Goal: Task Accomplishment & Management: Manage account settings

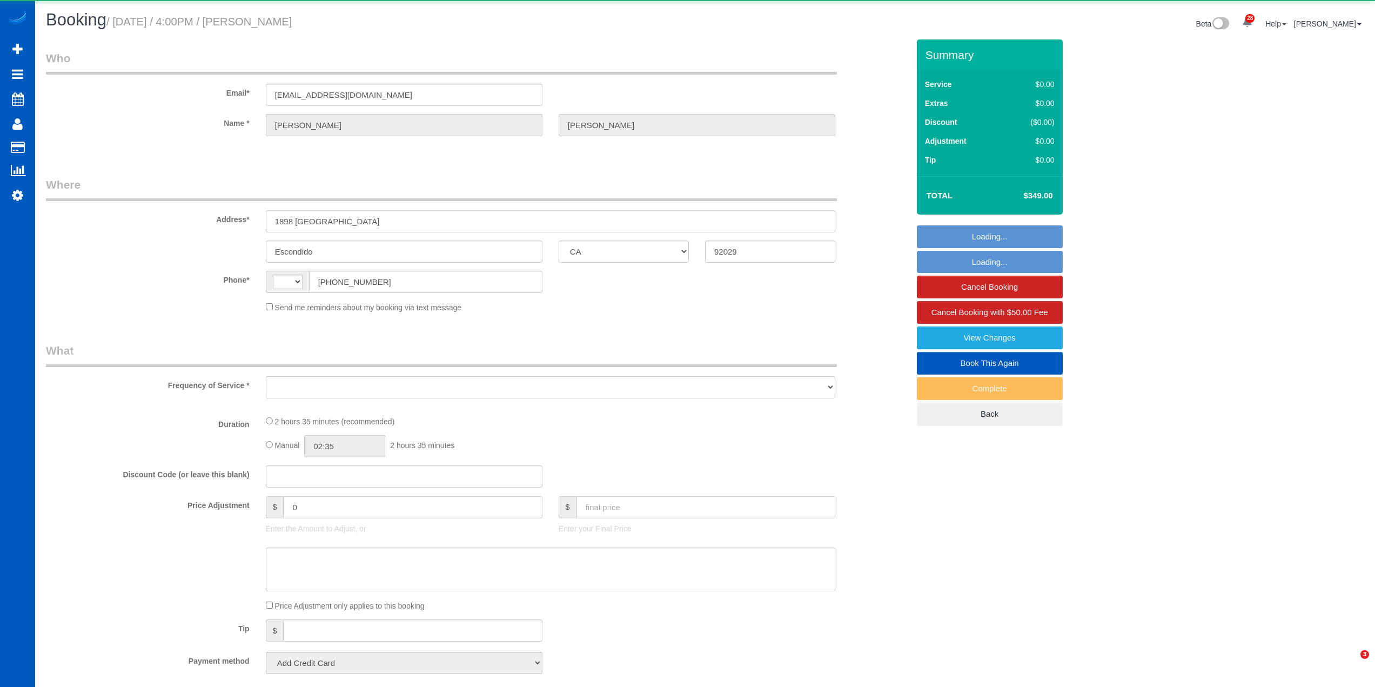
select select "CA"
select select "string:[GEOGRAPHIC_DATA]"
select select "object:3309"
select select "string:fspay-d1157fa7-9f8b-4899-9067-d49d3a17b796"
select select "199"
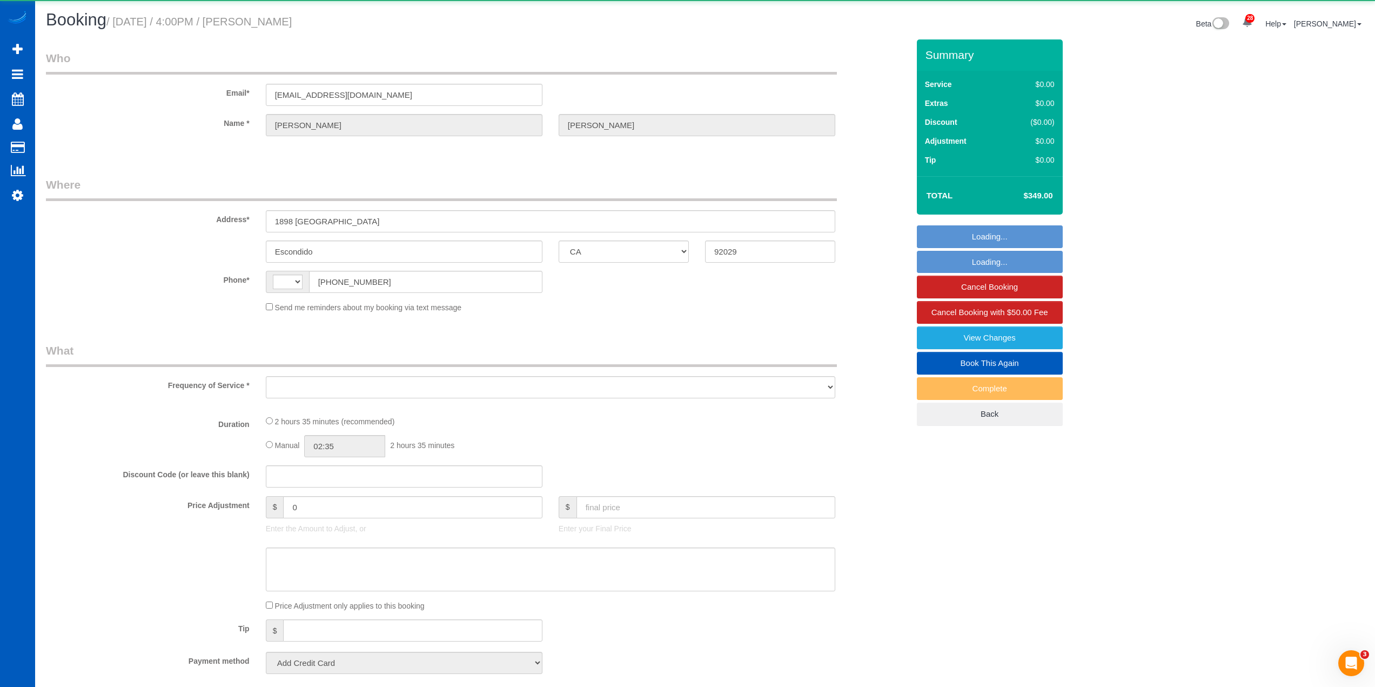
select select "3001"
select select "4"
select select "3"
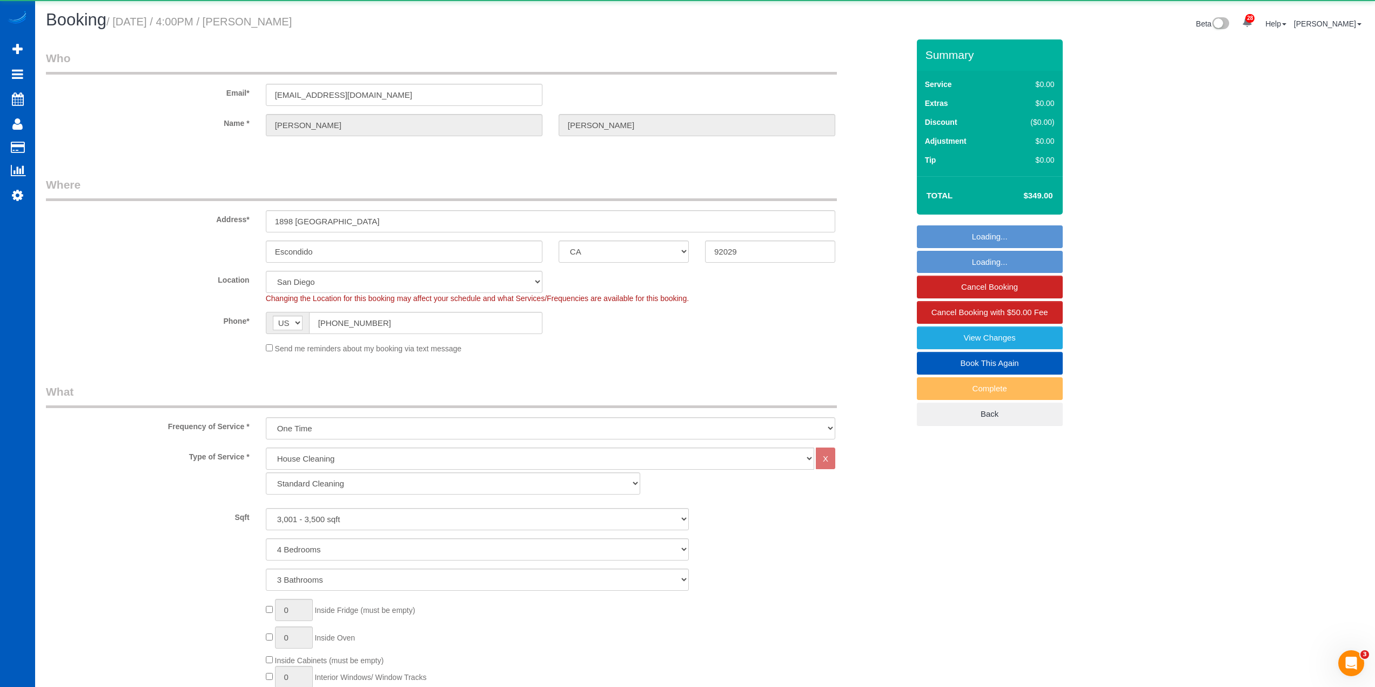
select select "3001"
select select "4"
select select "3"
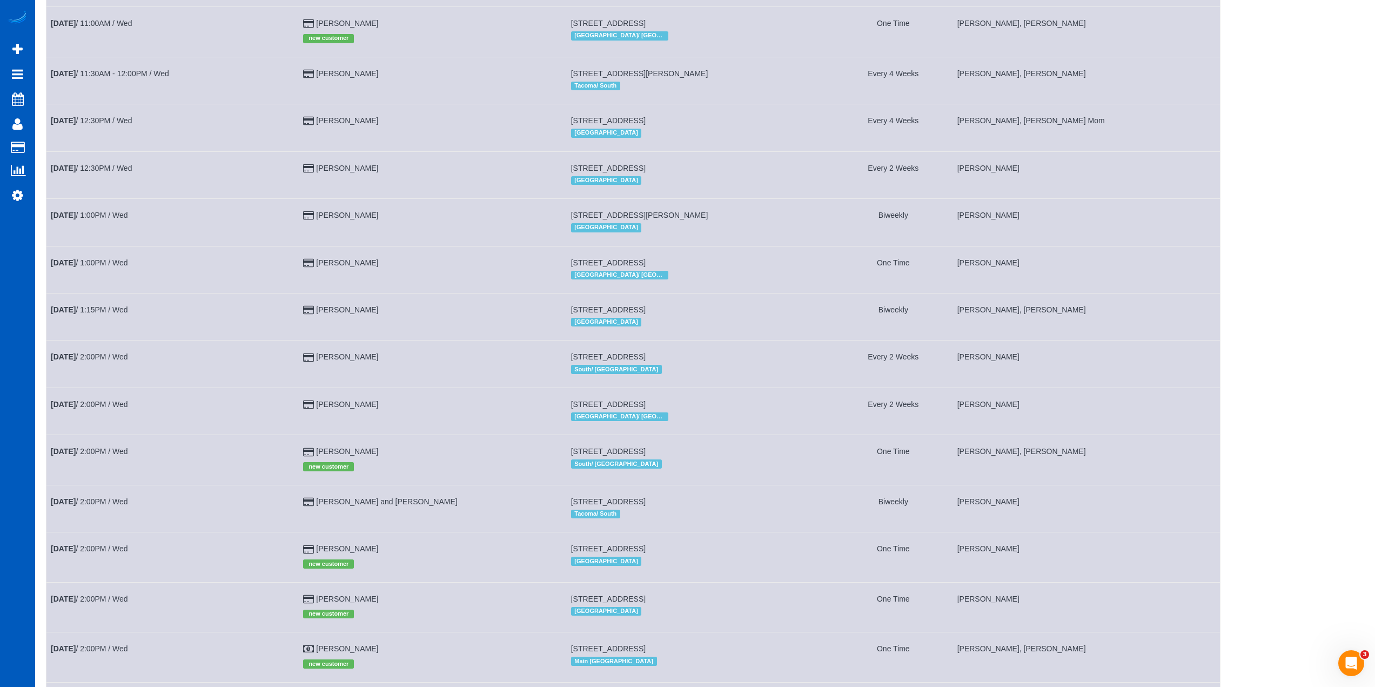
scroll to position [1635, 0]
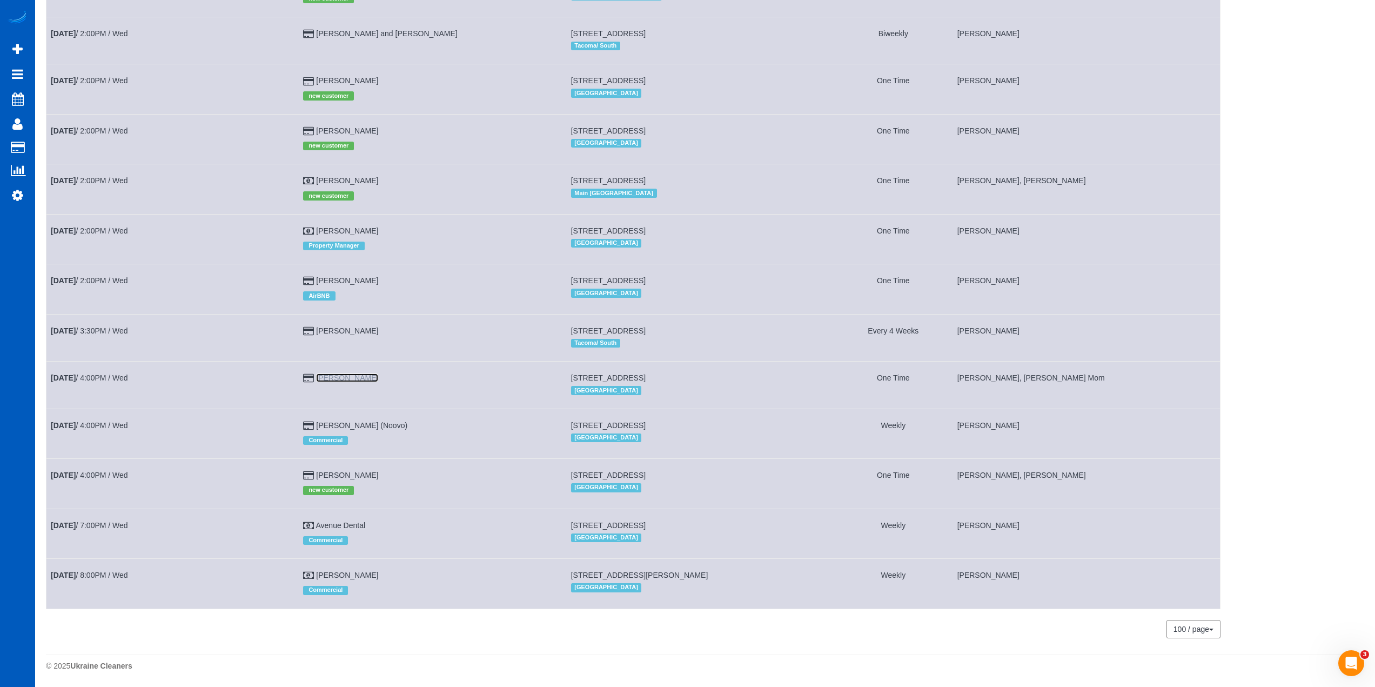
click at [371, 374] on link "[PERSON_NAME]" at bounding box center [347, 377] width 62 height 9
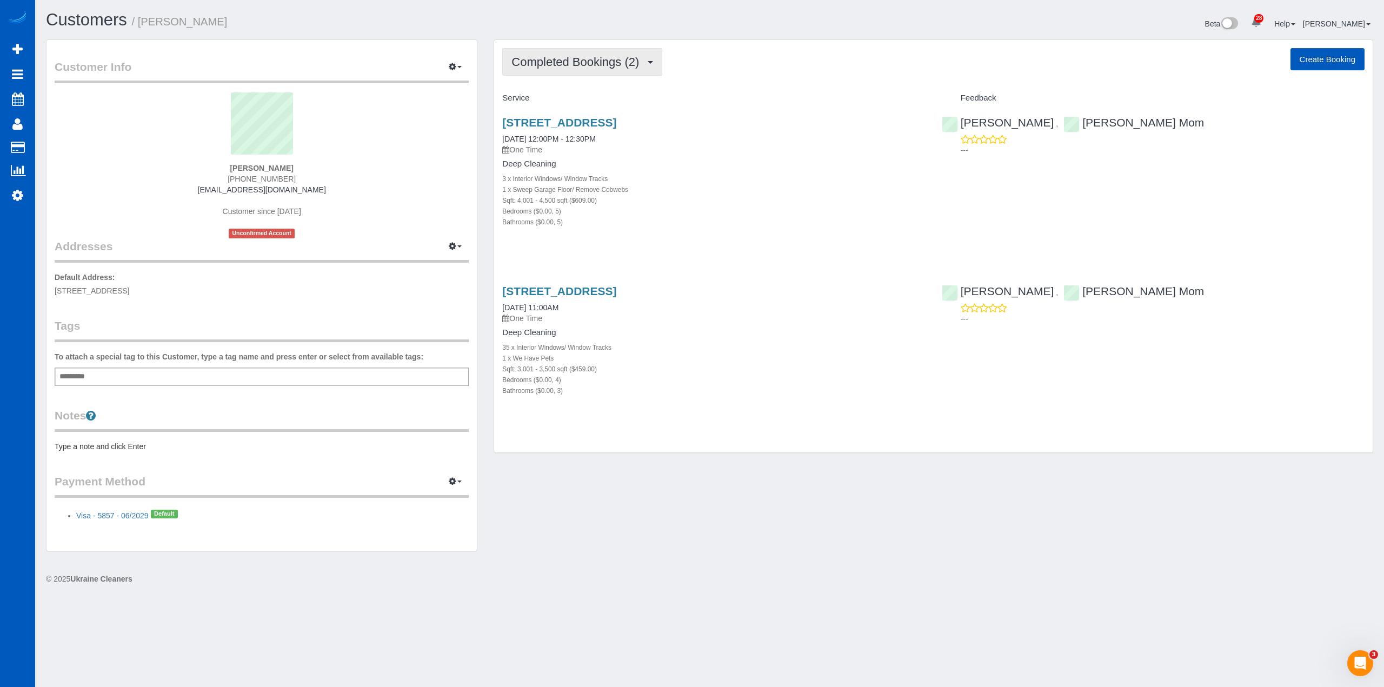
click at [578, 49] on button "Completed Bookings (2)" at bounding box center [582, 62] width 160 height 28
click at [584, 102] on link "Upcoming Bookings (12)" at bounding box center [560, 101] width 114 height 14
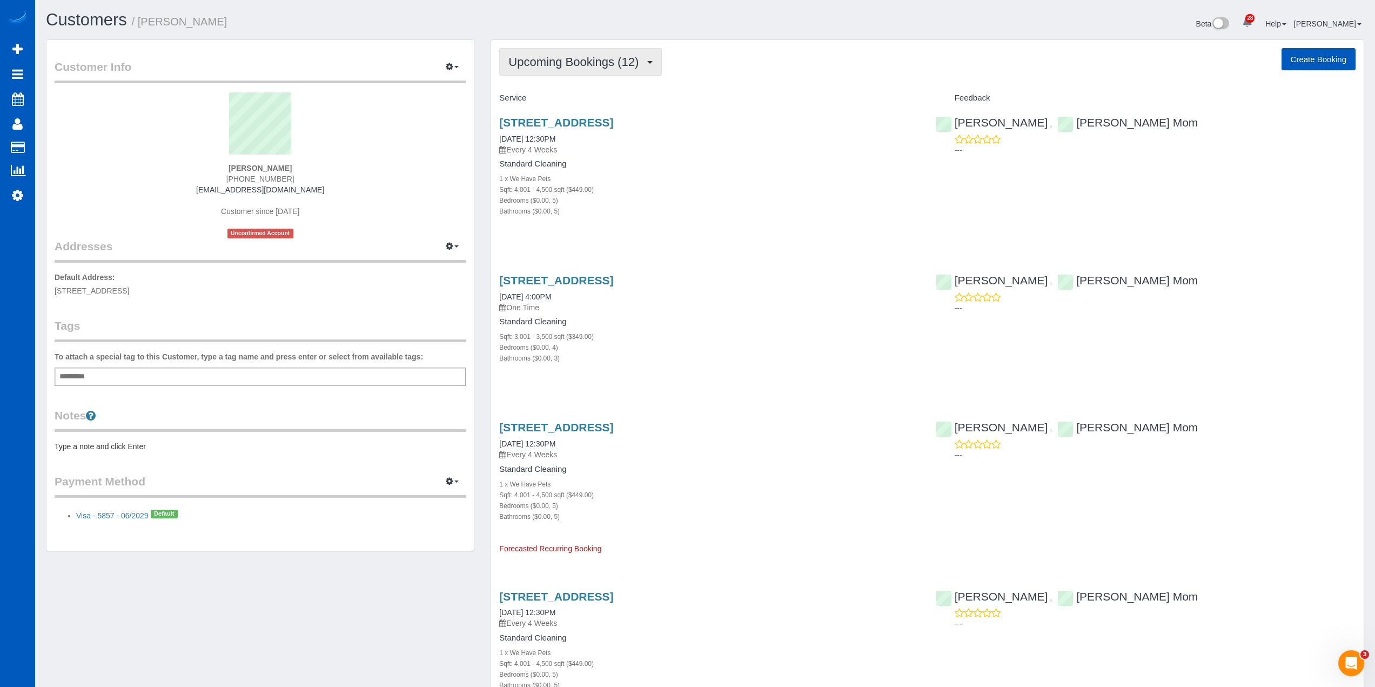
click at [637, 60] on span "Upcoming Bookings (12)" at bounding box center [577, 62] width 136 height 14
click at [563, 85] on link "Completed Bookings (2)" at bounding box center [557, 87] width 114 height 14
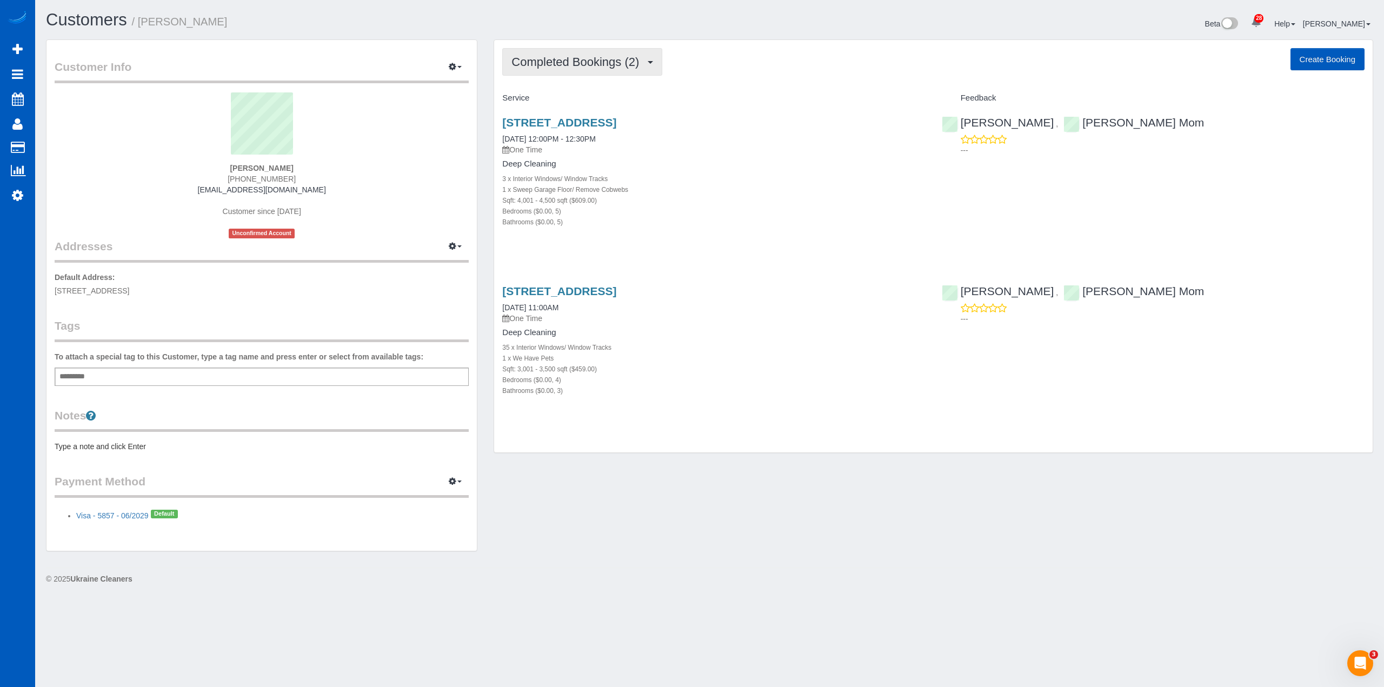
click at [645, 69] on button "Completed Bookings (2)" at bounding box center [582, 62] width 160 height 28
click at [590, 99] on link "Upcoming Bookings (12)" at bounding box center [560, 101] width 114 height 14
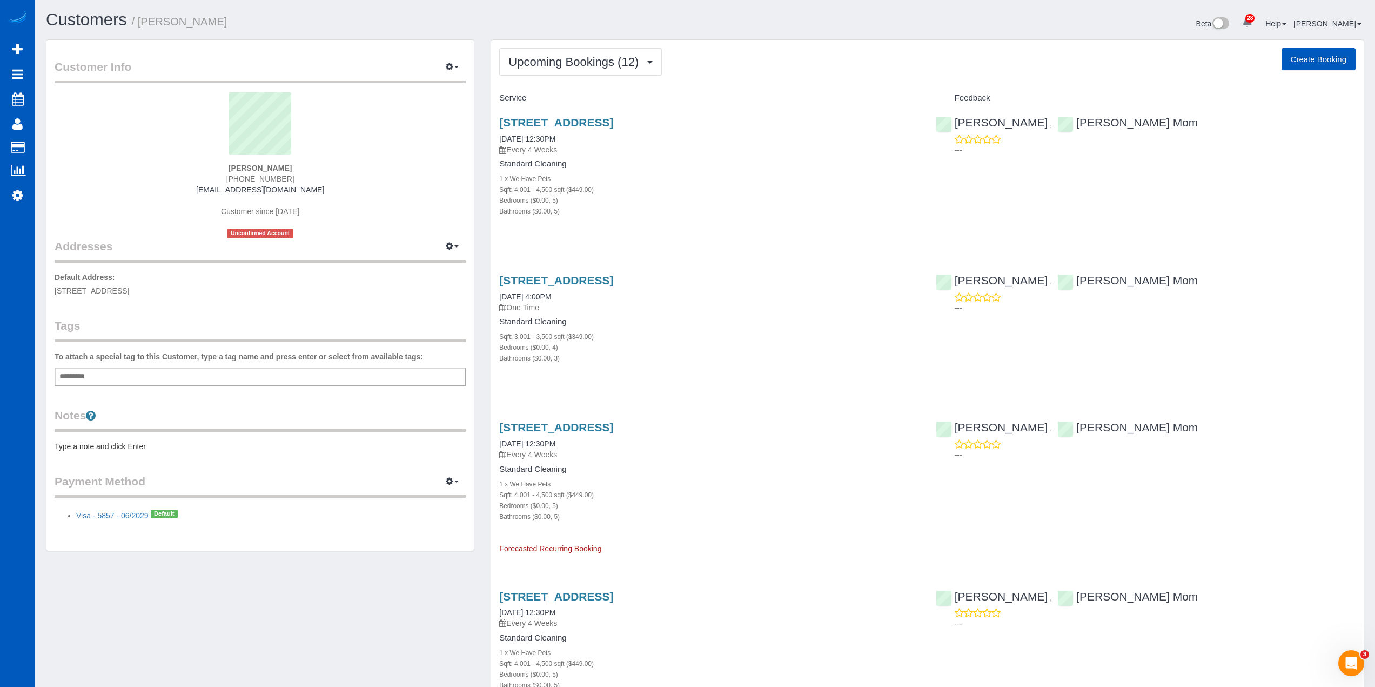
click at [833, 71] on div "Upcoming Bookings (12) Completed Bookings (2) Upcoming Bookings (12) Cancelled …" at bounding box center [927, 62] width 857 height 28
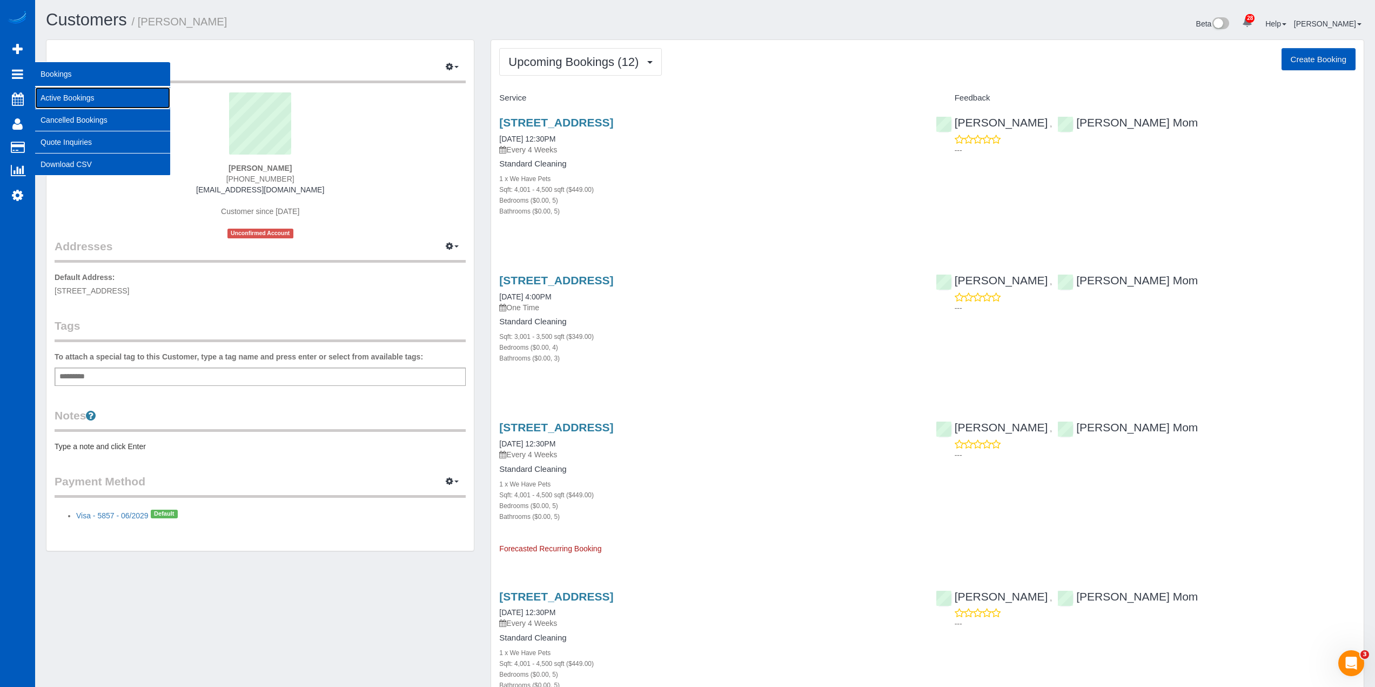
click at [85, 105] on link "Active Bookings" at bounding box center [102, 98] width 135 height 22
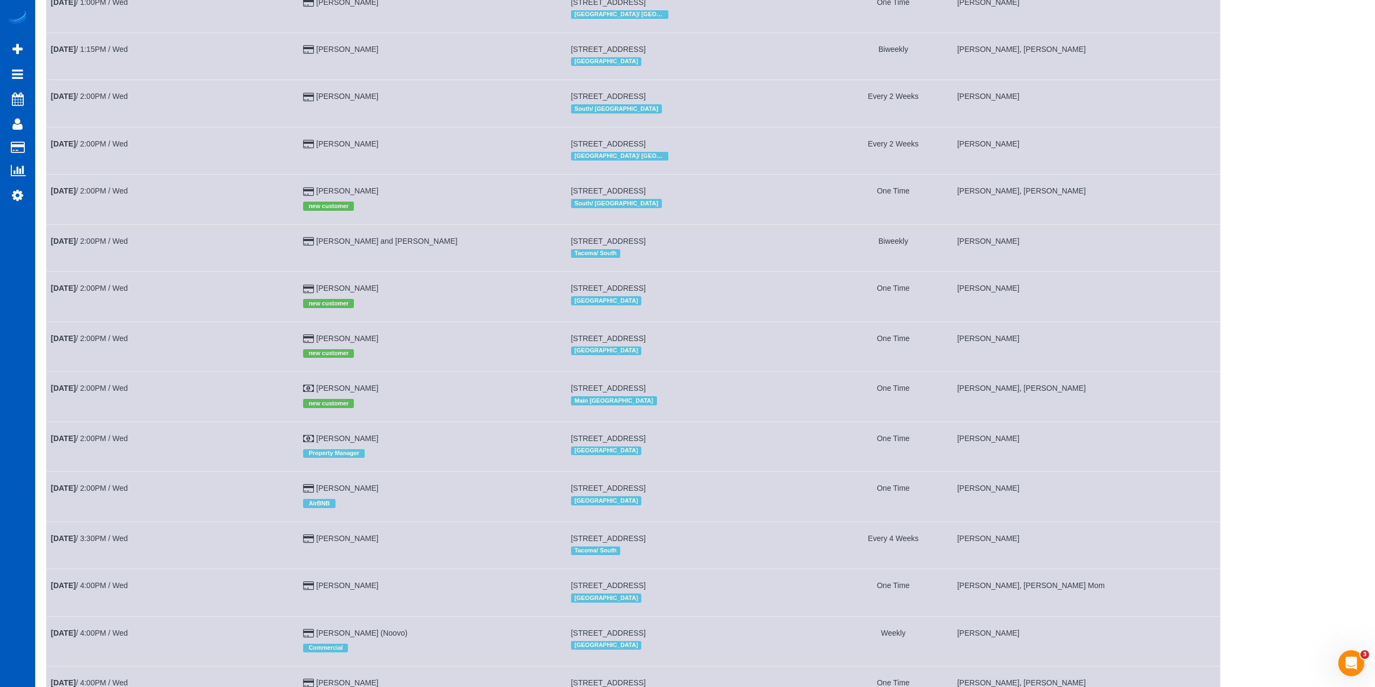
scroll to position [1419, 0]
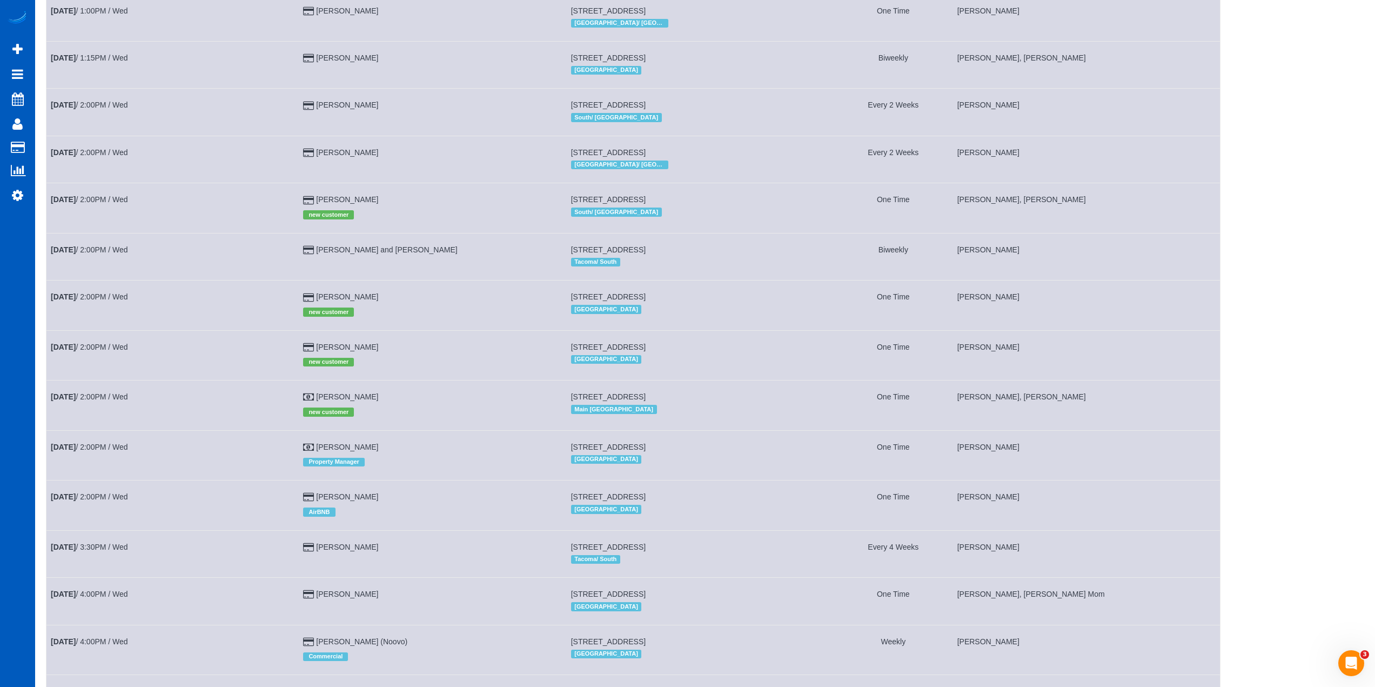
click at [465, 308] on div "new customer" at bounding box center [432, 310] width 258 height 17
click at [123, 297] on link "[DATE] 2:00PM / Wed" at bounding box center [89, 296] width 77 height 9
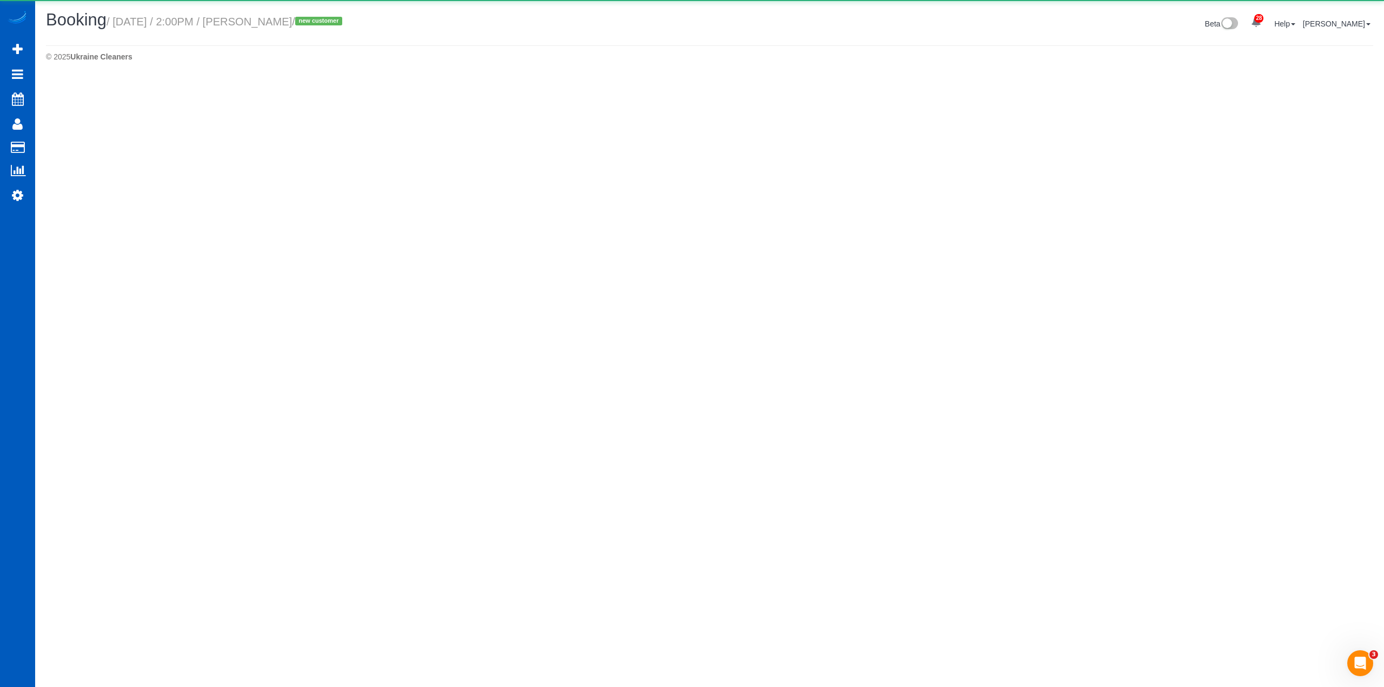
select select "WA"
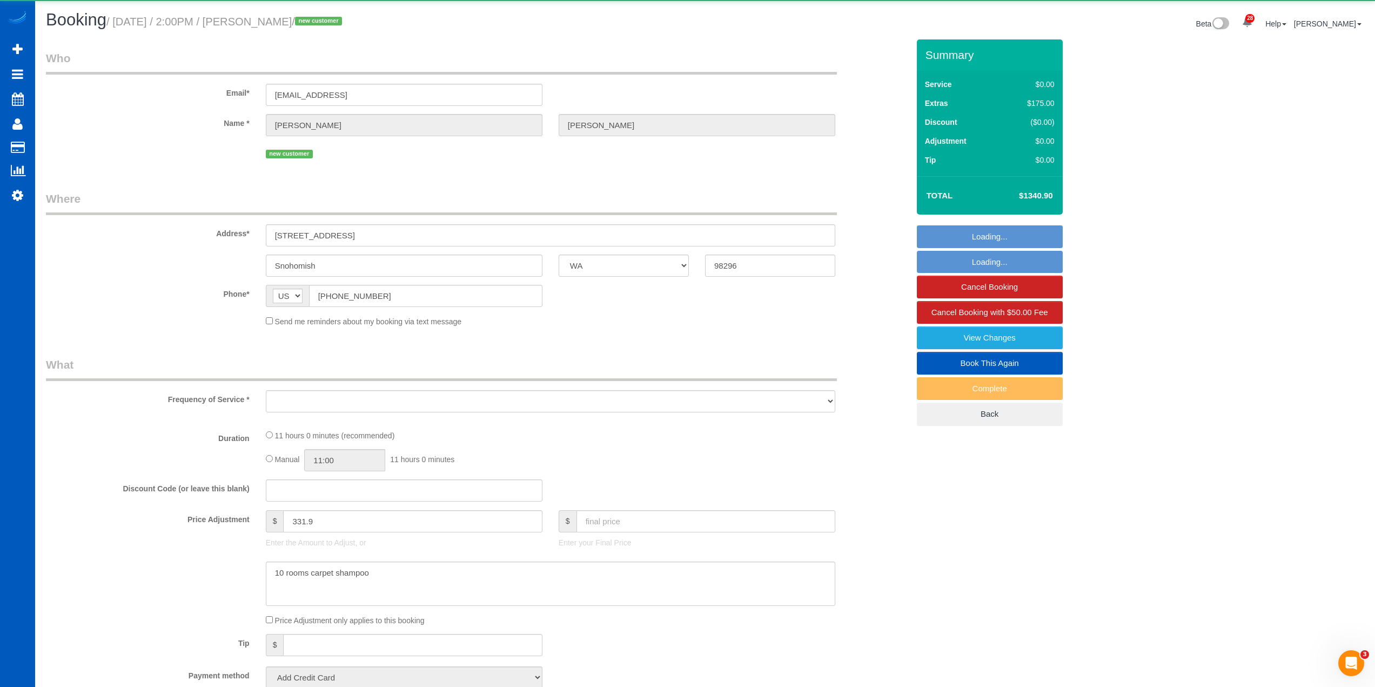
select select "string:fspay-2e8fc606-b510-4e3c-a294-8036278919f9"
select select "object:7685"
select select "199"
select select "4501"
select select "4"
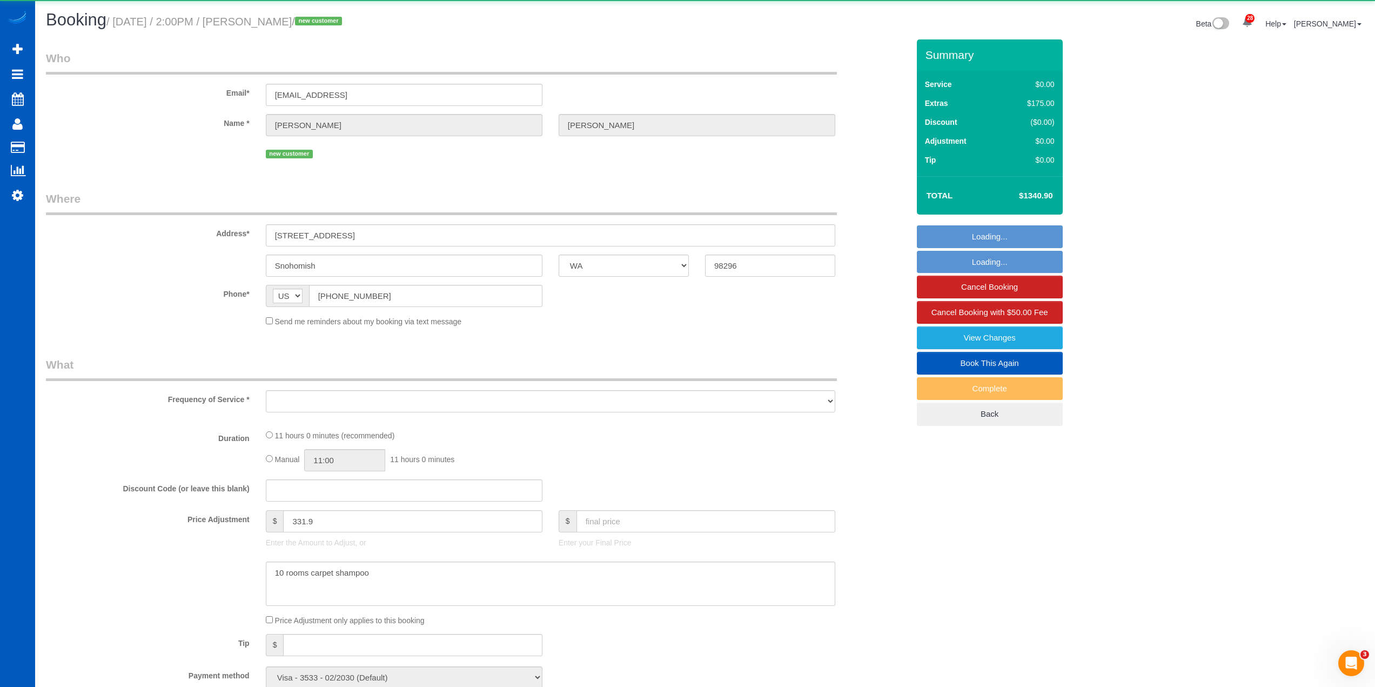
select select "5"
select select "spot6"
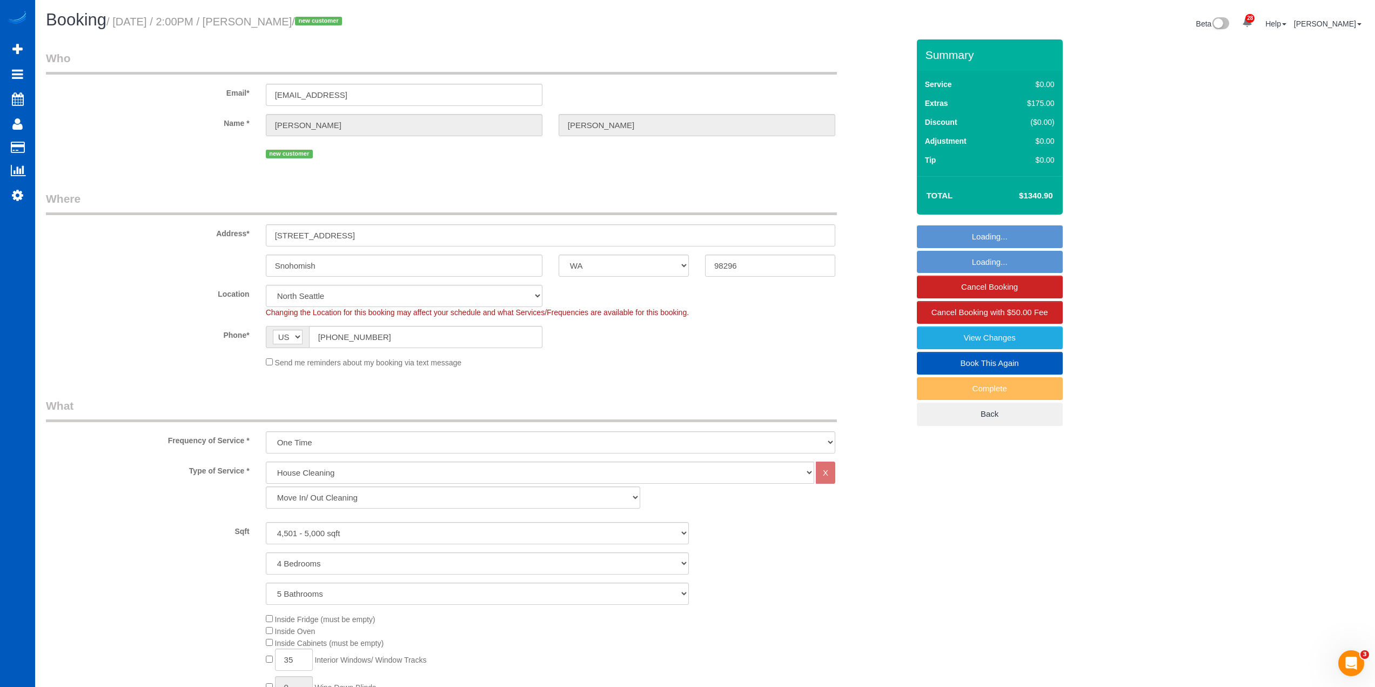
click at [766, 328] on div "Phone* AF AL DZ AD AO AI AQ AG AR AM AW AU AT AZ BS BH BD BB BY BE BZ BJ BM BT …" at bounding box center [477, 337] width 879 height 22
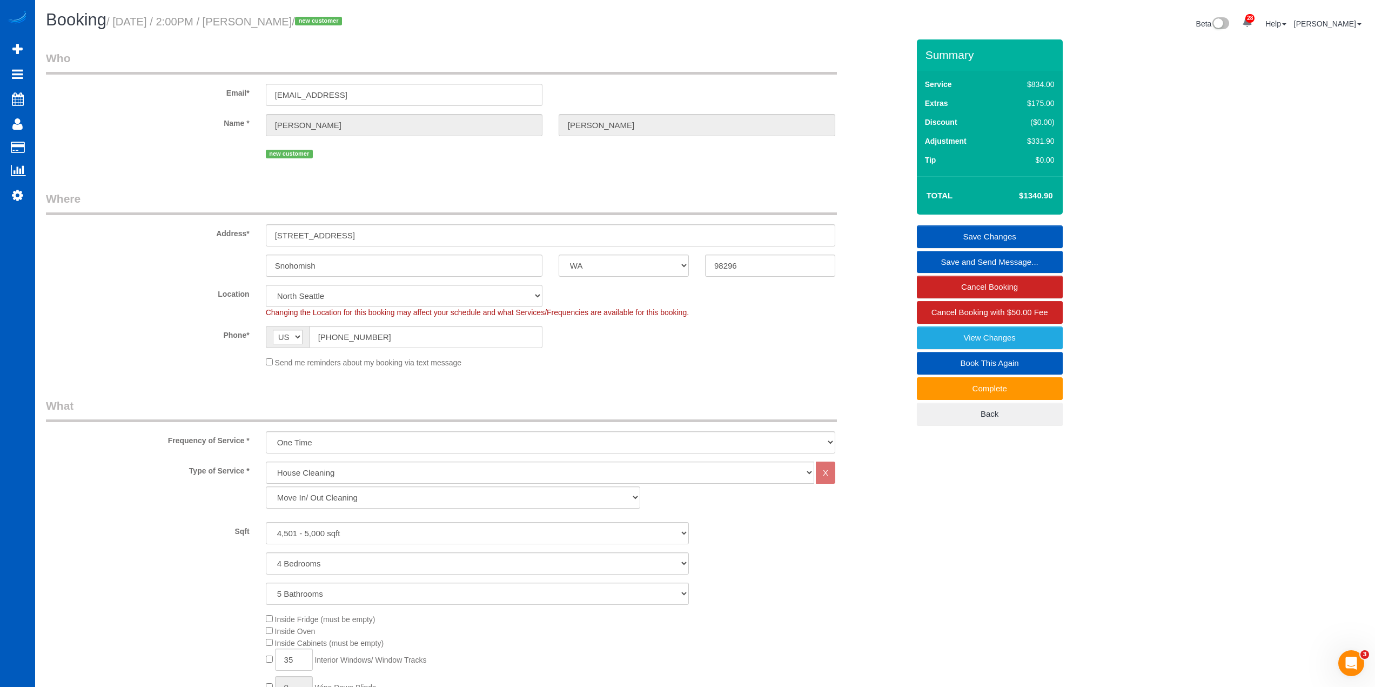
click at [766, 328] on div "Phone* AF AL DZ AD AO AI AQ AG AR AM AW AU AT AZ BS BH BD BB BY BE BZ BJ BM BT …" at bounding box center [477, 337] width 879 height 22
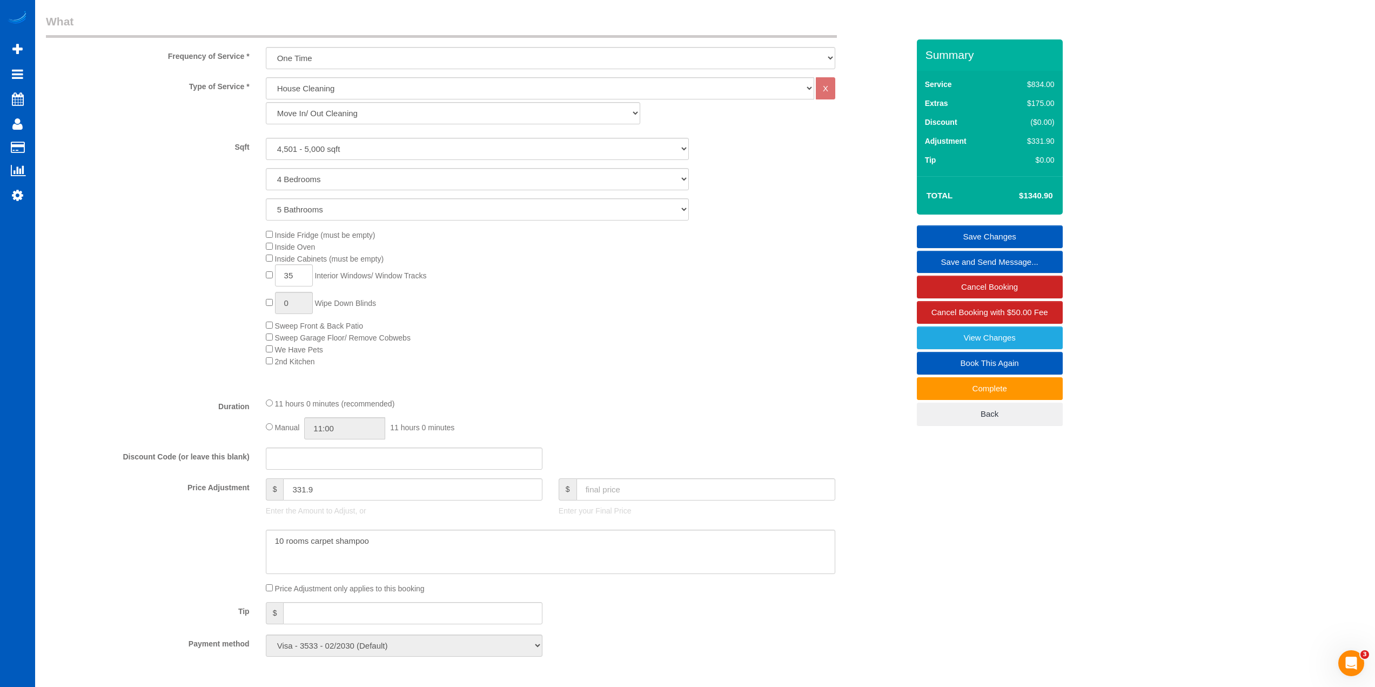
scroll to position [344, 0]
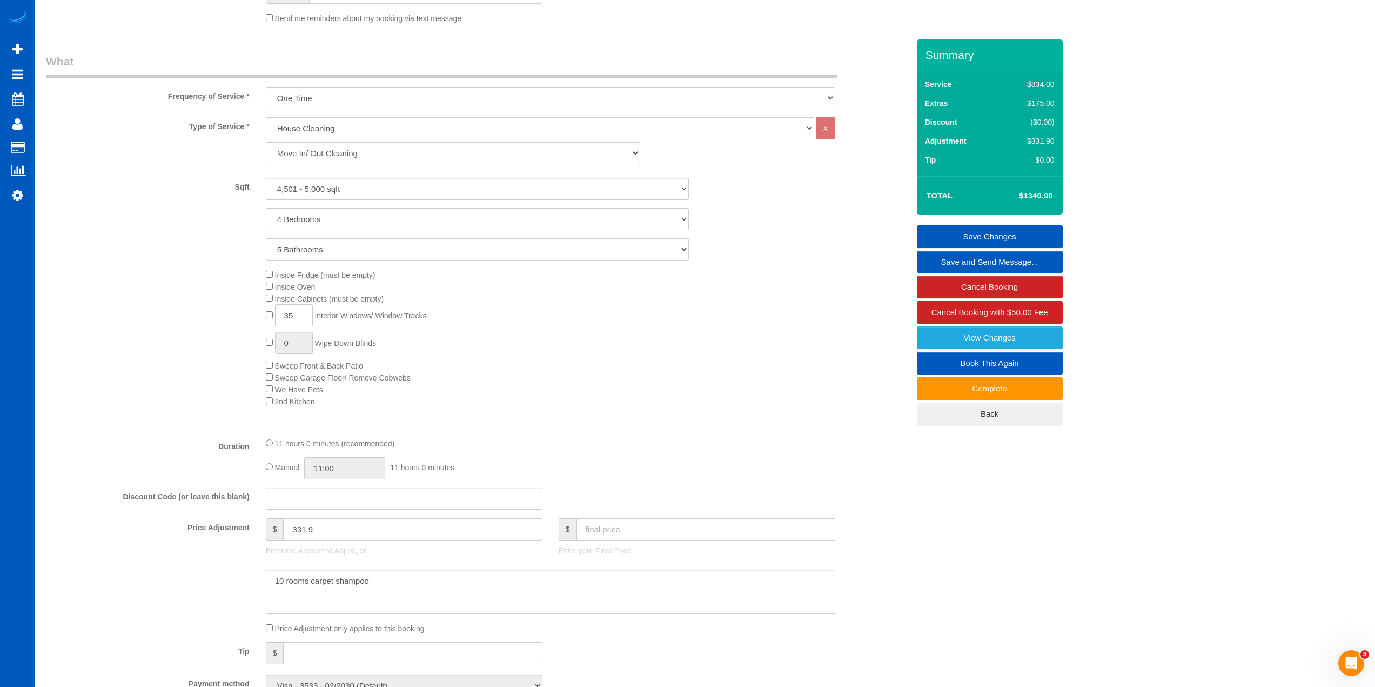
click at [685, 385] on div "Inside Fridge (must be empty) Inside Oven Inside Cabinets (must be empty) 35 In…" at bounding box center [587, 338] width 659 height 138
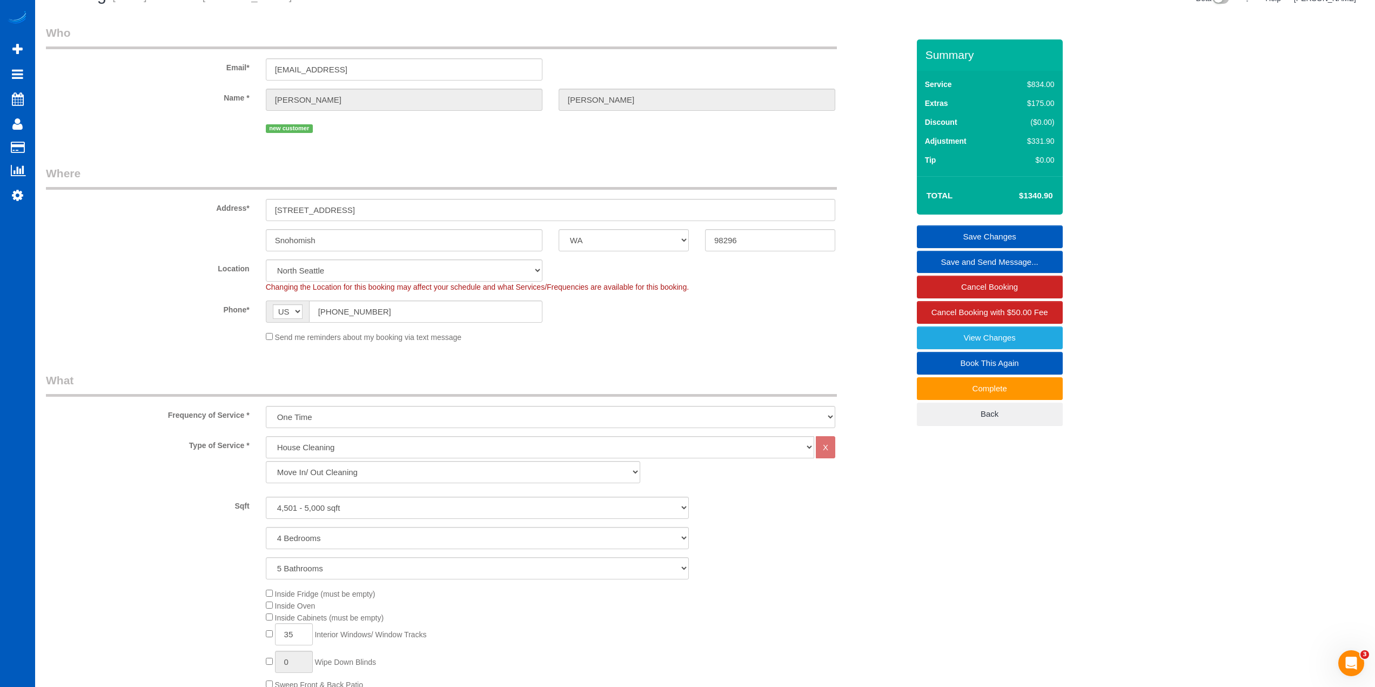
scroll to position [20, 0]
click at [670, 293] on span "Changing the Location for this booking may affect your schedule and what Servic…" at bounding box center [477, 292] width 423 height 9
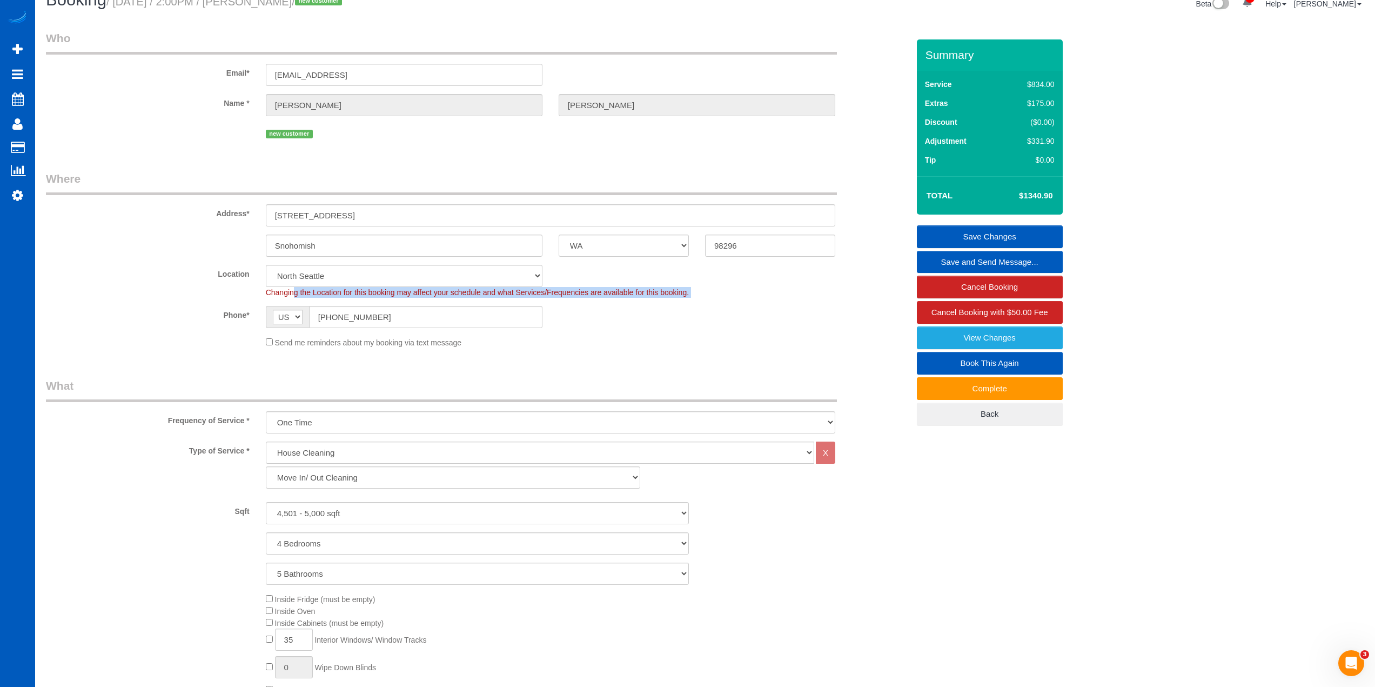
click at [670, 293] on span "Changing the Location for this booking may affect your schedule and what Servic…" at bounding box center [477, 292] width 423 height 9
click at [471, 291] on span "Changing the Location for this booking may affect your schedule and what Servic…" at bounding box center [477, 292] width 423 height 9
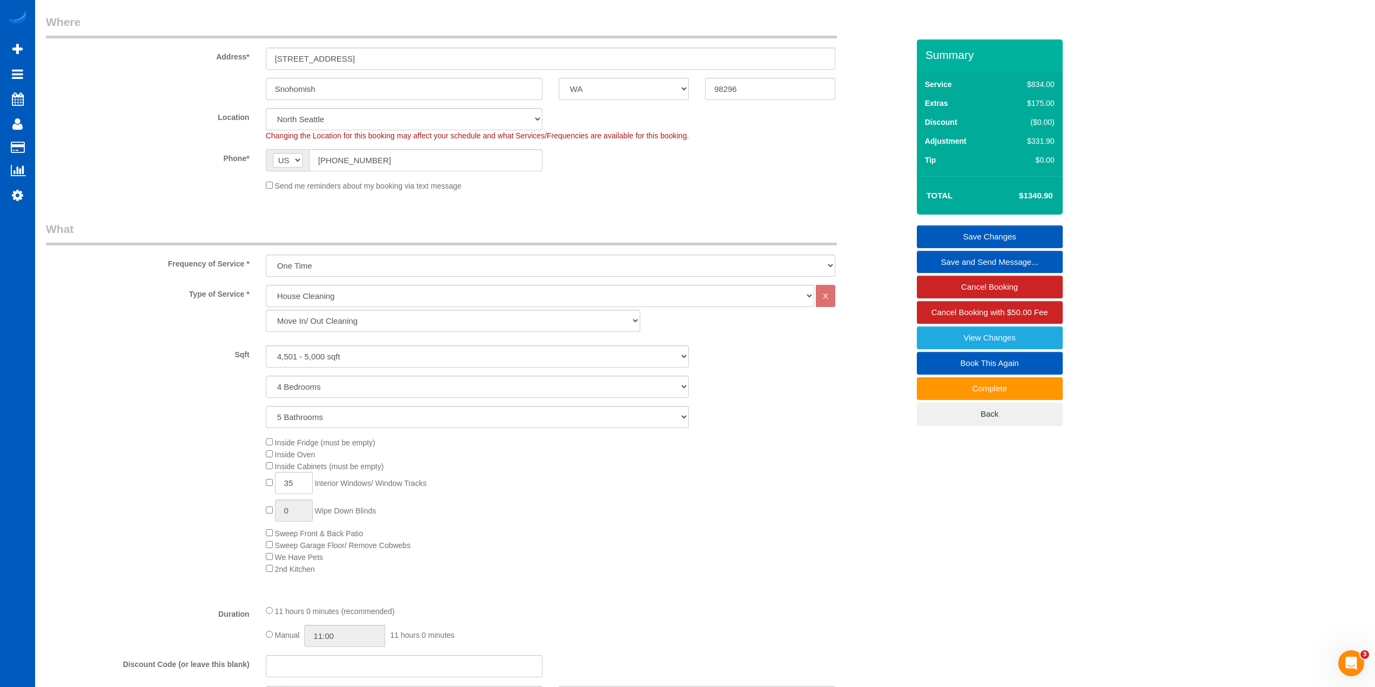
scroll to position [182, 0]
click at [588, 135] on div "Changing the Location for this booking may affect your schedule and what Servic…" at bounding box center [551, 130] width 586 height 11
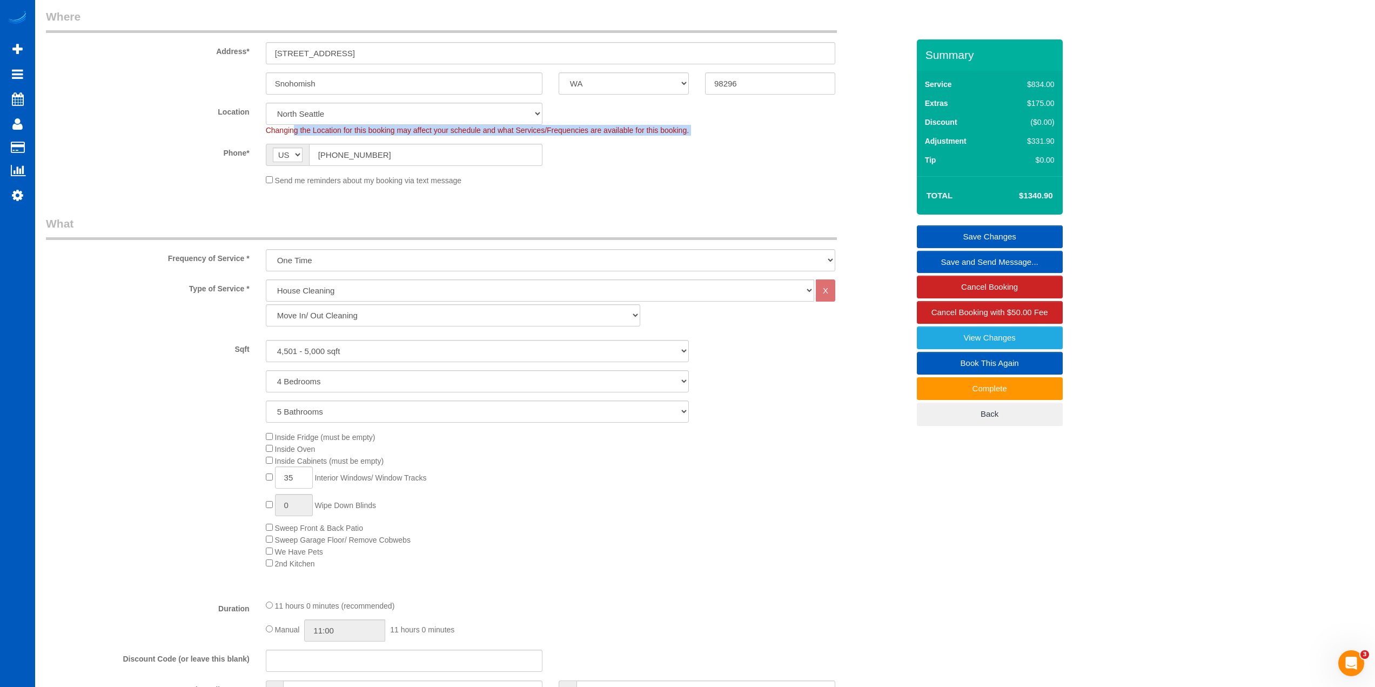
click at [588, 135] on div "Changing the Location for this booking may affect your schedule and what Servic…" at bounding box center [551, 130] width 586 height 11
click at [623, 128] on span "Changing the Location for this booking may affect your schedule and what Servic…" at bounding box center [477, 130] width 423 height 9
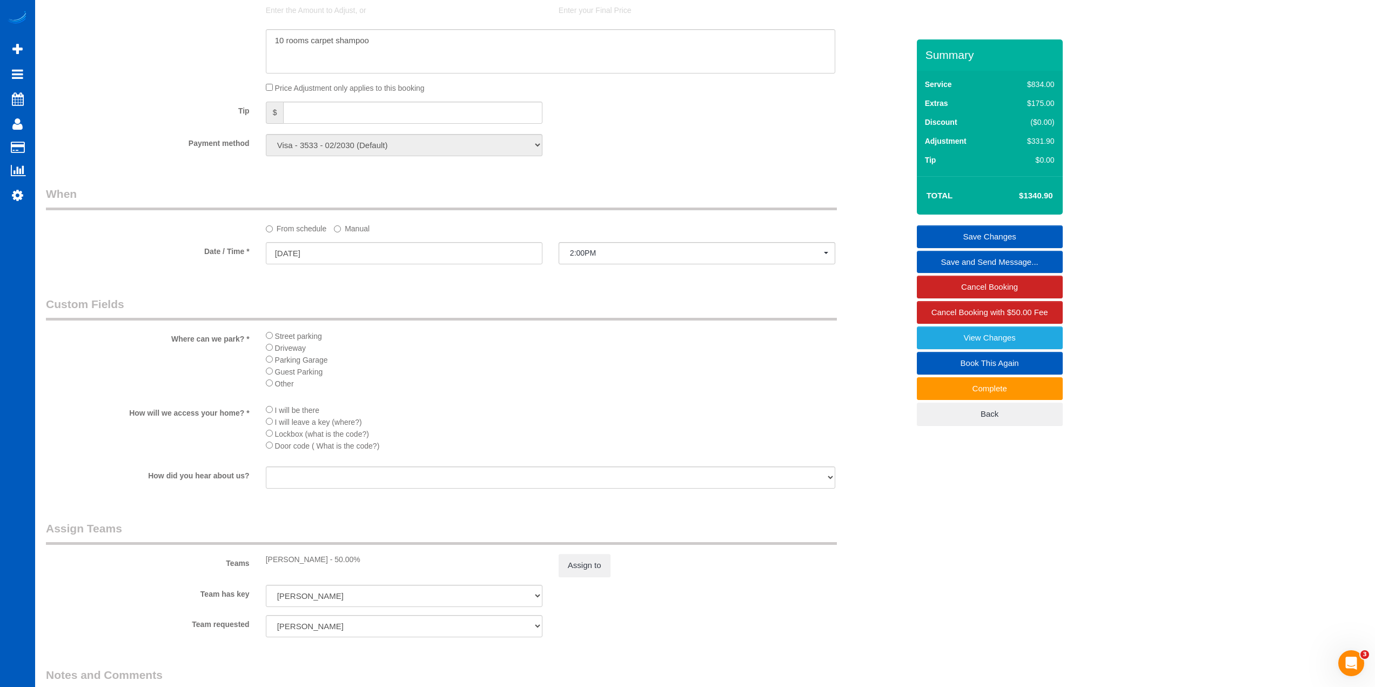
scroll to position [1155, 0]
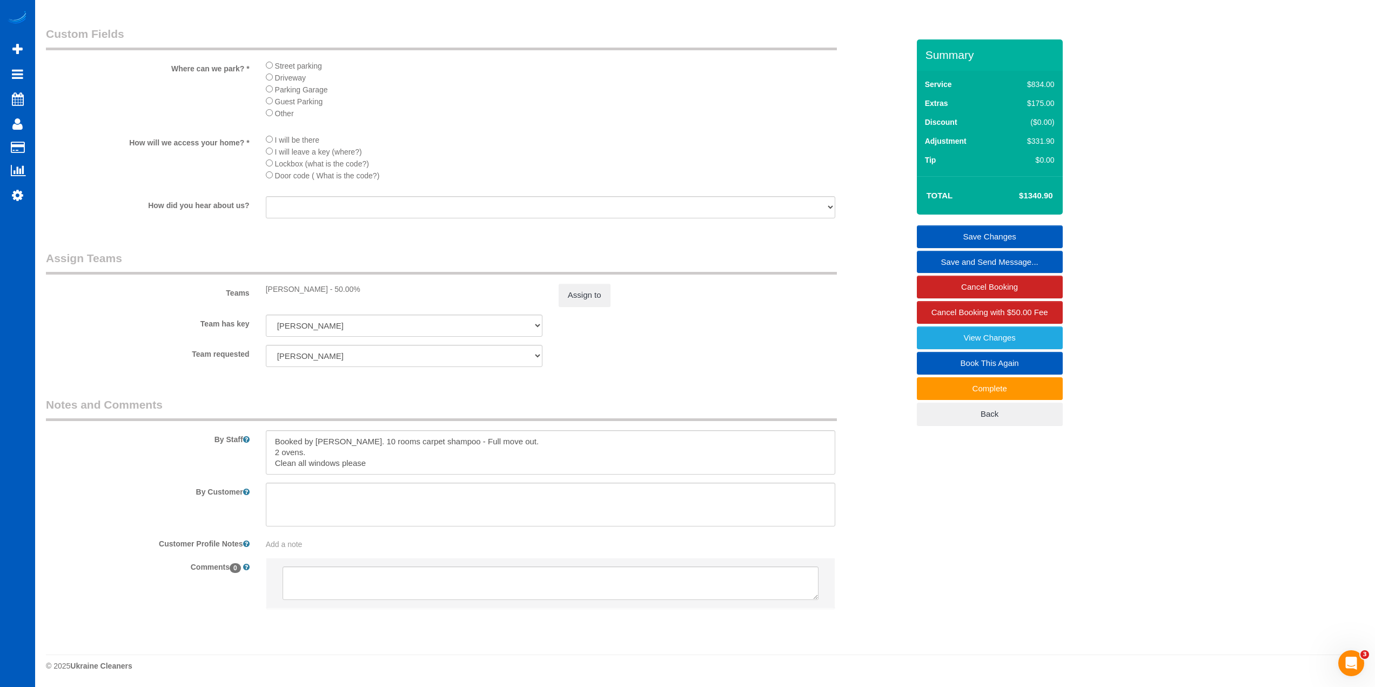
click at [559, 112] on li "Other" at bounding box center [551, 113] width 570 height 12
click at [578, 111] on li "Other" at bounding box center [551, 113] width 570 height 12
click at [576, 111] on li "Other" at bounding box center [551, 113] width 570 height 12
click at [578, 116] on li "Other" at bounding box center [551, 113] width 570 height 12
click at [576, 109] on li "Other" at bounding box center [551, 113] width 570 height 12
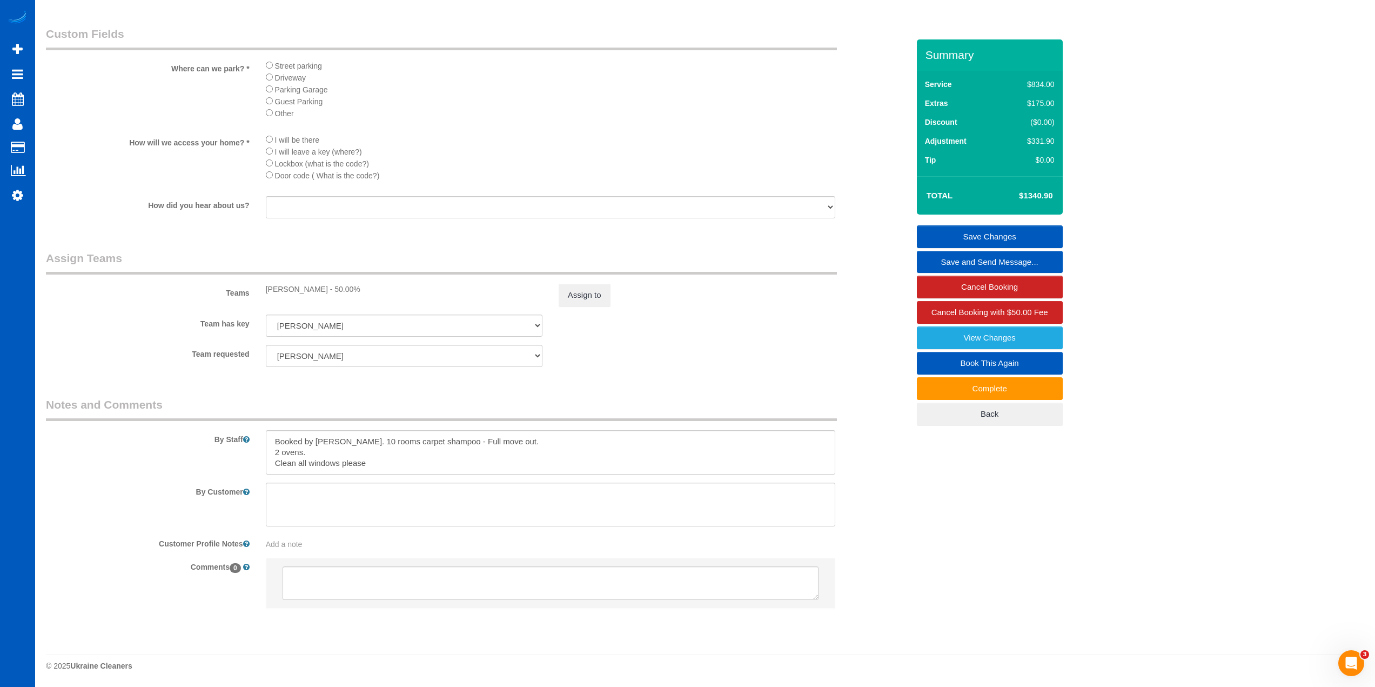
click at [670, 345] on div "Team requested [PERSON_NAME] [PERSON_NAME] Vikhliaieva [PERSON_NAME] [PERSON_NA…" at bounding box center [477, 356] width 879 height 22
click at [563, 111] on li "Other" at bounding box center [551, 113] width 570 height 12
click at [575, 110] on li "Other" at bounding box center [551, 113] width 570 height 12
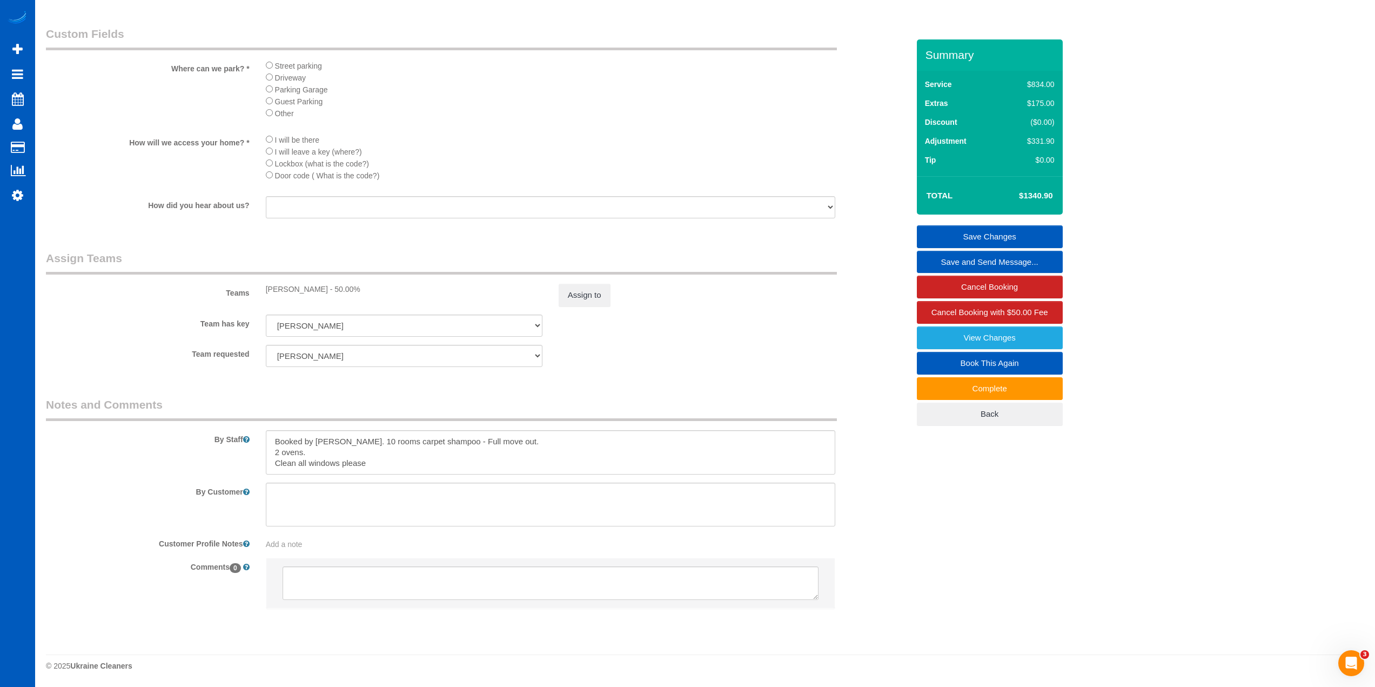
click at [575, 110] on li "Other" at bounding box center [551, 113] width 570 height 12
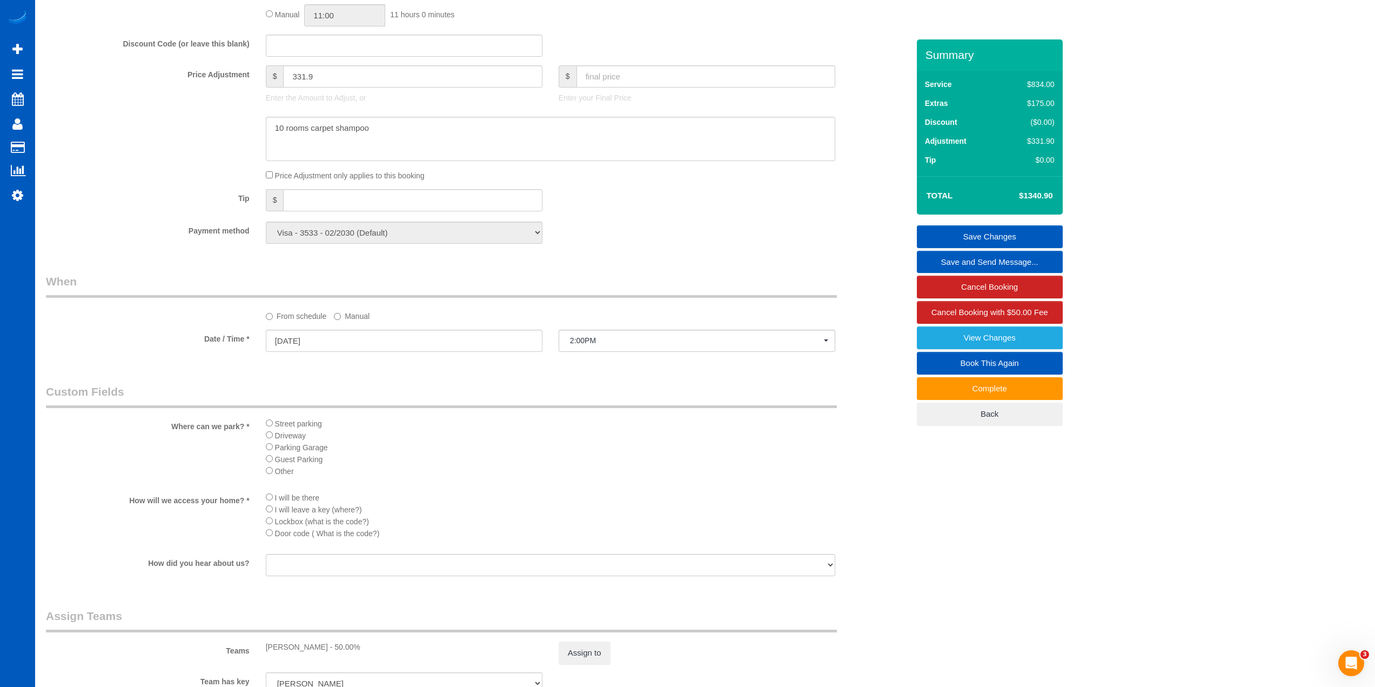
scroll to position [615, 0]
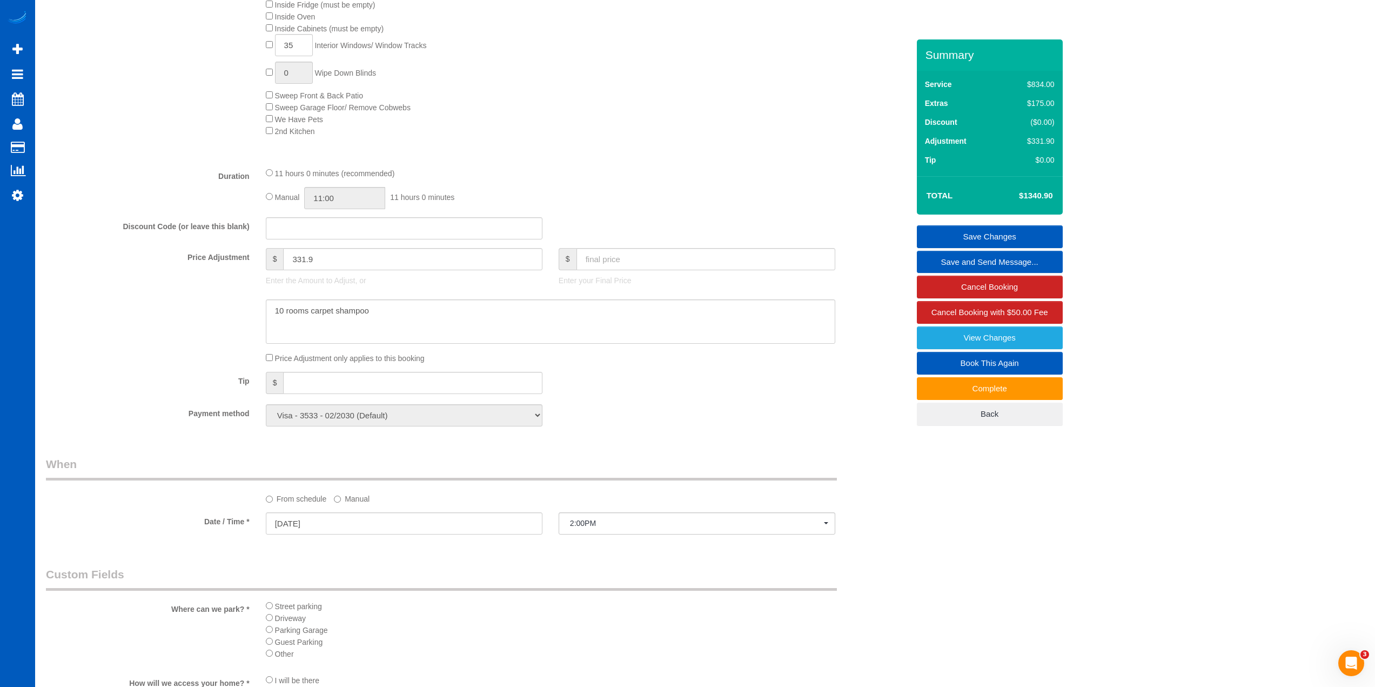
click at [618, 138] on div "Type of Service * House Cleaning X Standard Cleaning Deep Cleaning Move In/ Out…" at bounding box center [477, 2] width 863 height 311
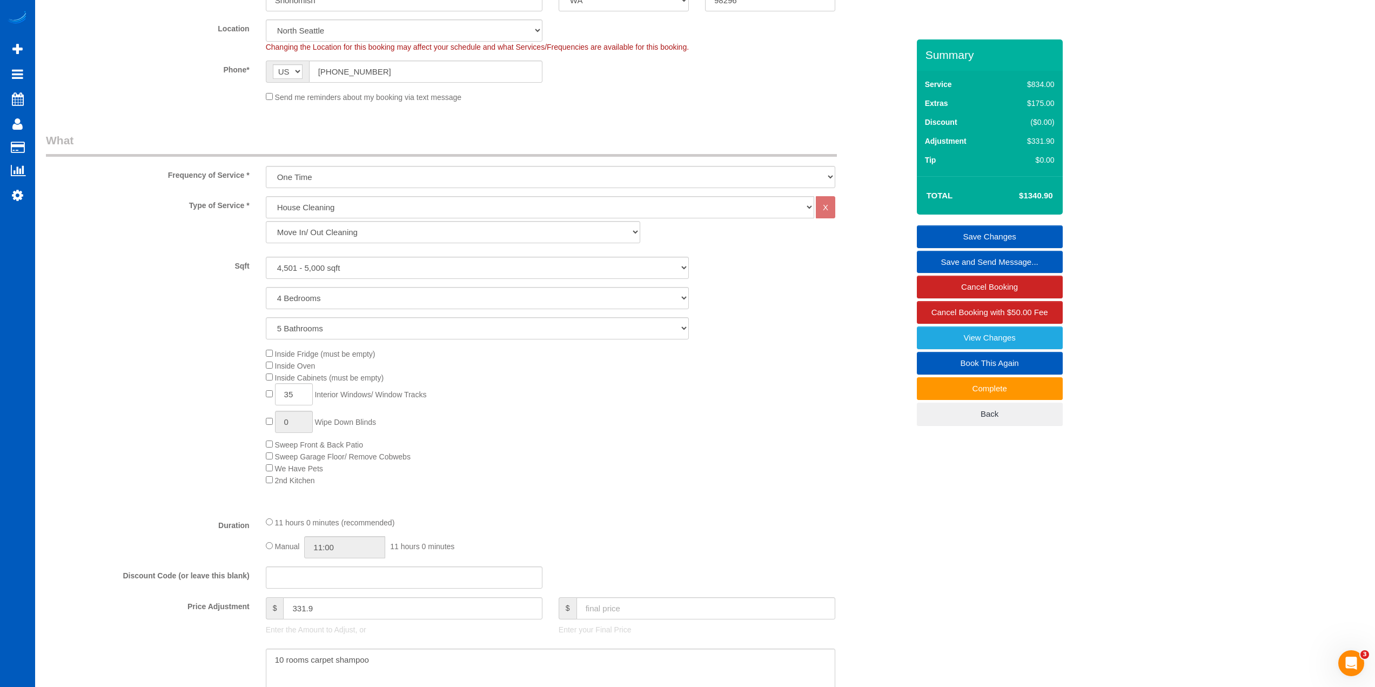
scroll to position [236, 0]
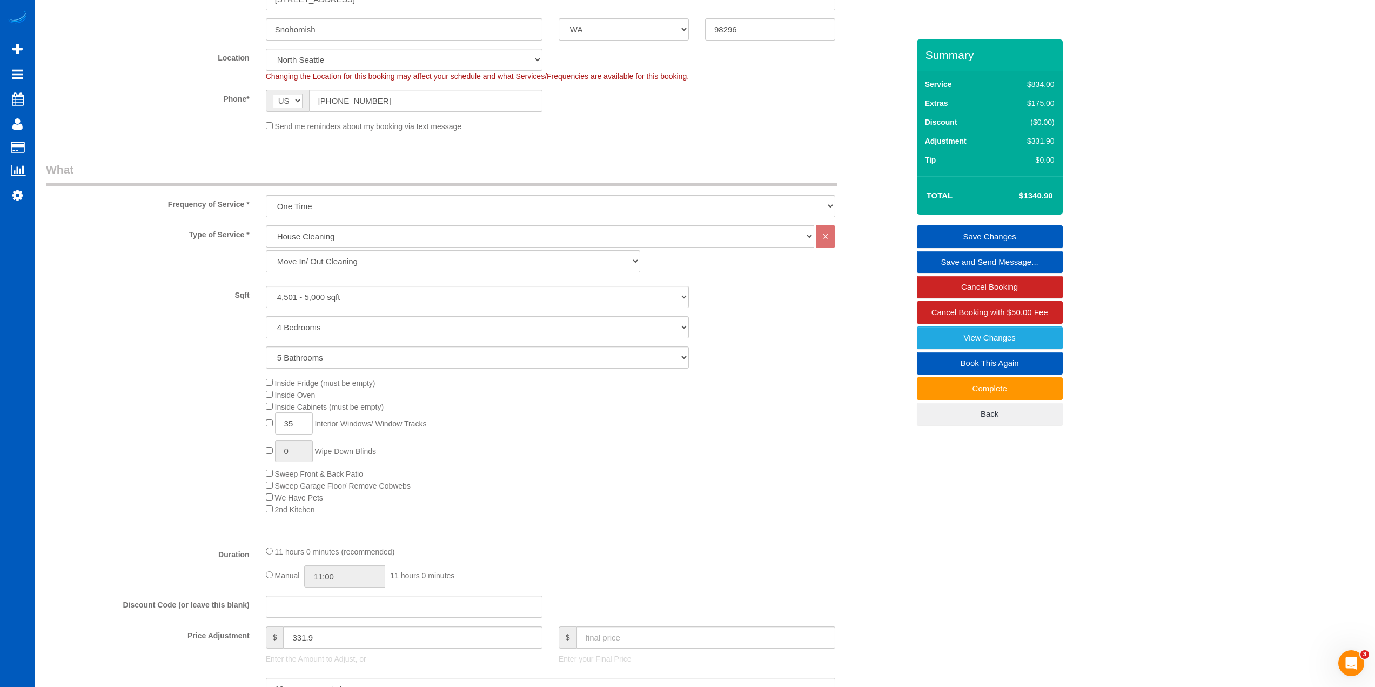
click at [621, 124] on div "Send me reminders about my booking via text message" at bounding box center [551, 126] width 586 height 12
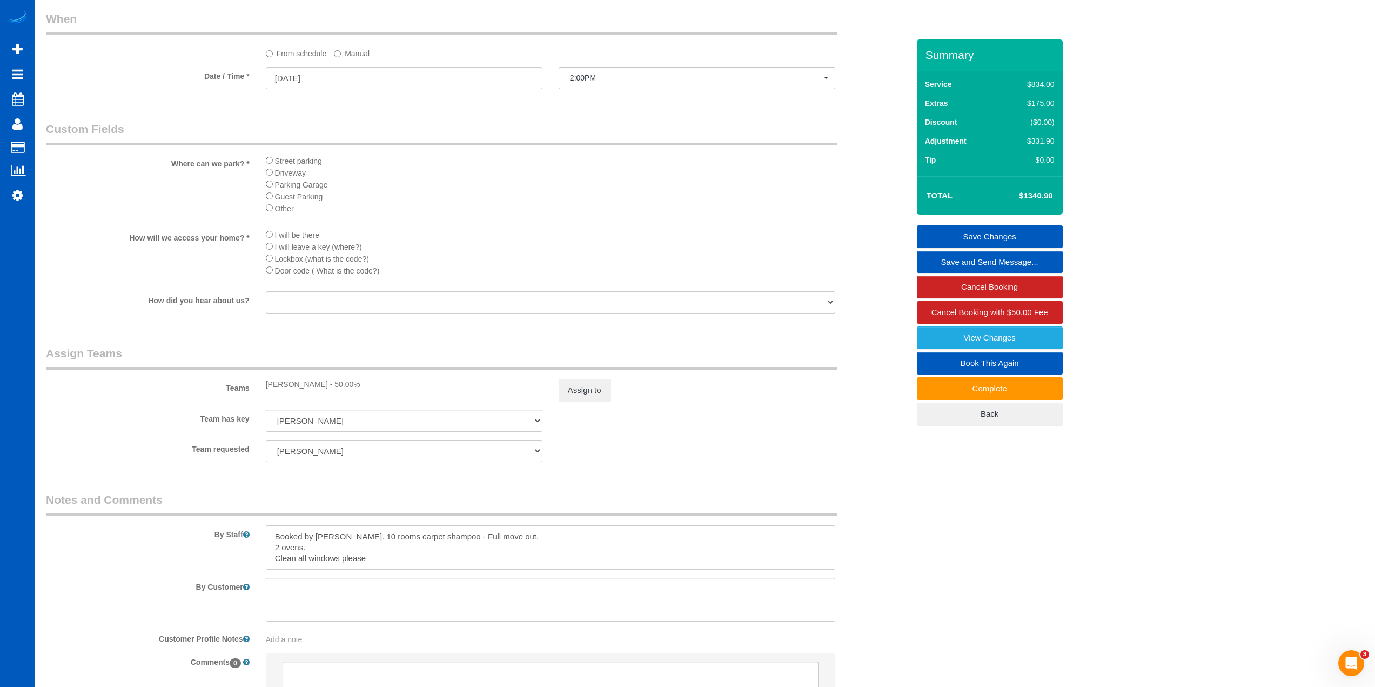
scroll to position [1155, 0]
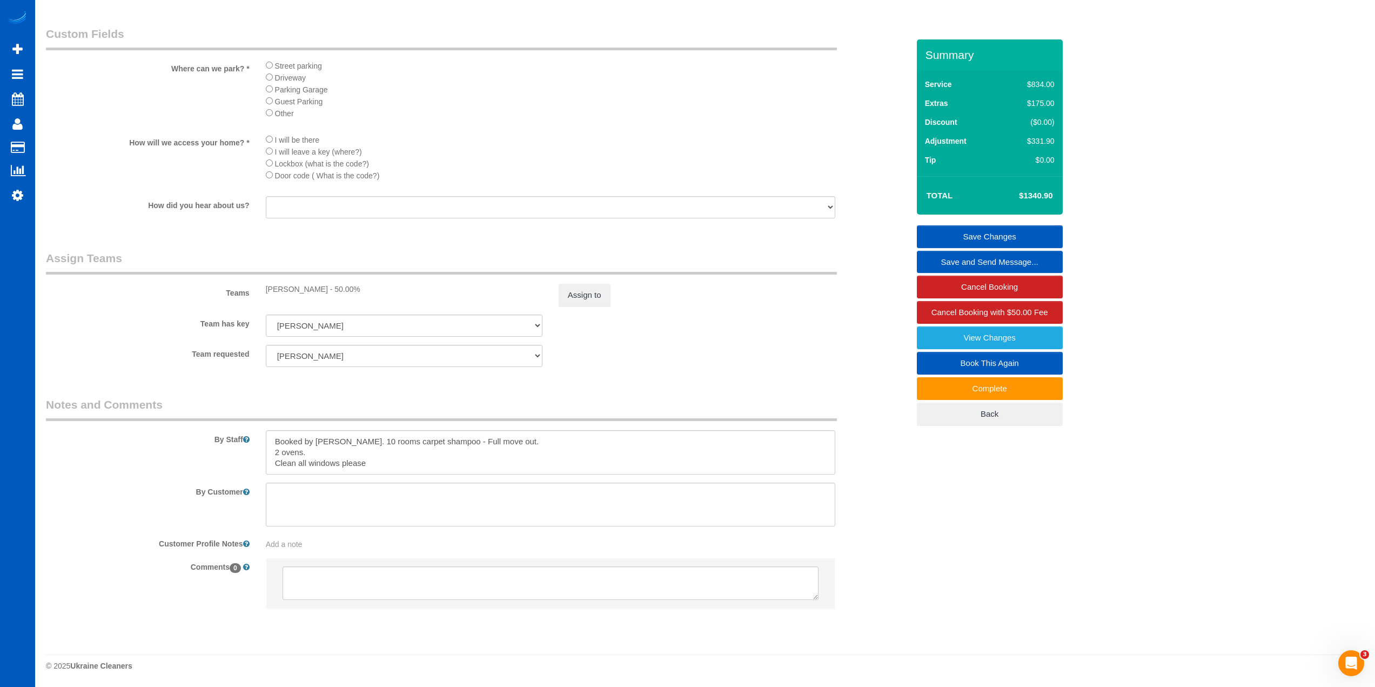
click at [689, 321] on div "Team has key [PERSON_NAME] [PERSON_NAME] Vikhliaieva [PERSON_NAME] [PERSON_NAME…" at bounding box center [477, 326] width 879 height 22
click at [679, 343] on sui-booking-teams "Teams [PERSON_NAME] - 50.00% Assign to Team has key [PERSON_NAME] [PERSON_NAME]…" at bounding box center [477, 308] width 863 height 117
click at [675, 337] on sui-booking-teams "Teams [PERSON_NAME] - 50.00% Assign to Team has key [PERSON_NAME] [PERSON_NAME]…" at bounding box center [477, 308] width 863 height 117
click at [690, 330] on div "Team has key [PERSON_NAME] [PERSON_NAME] Vikhliaieva [PERSON_NAME] [PERSON_NAME…" at bounding box center [477, 326] width 879 height 22
click at [688, 343] on sui-booking-teams "Teams [PERSON_NAME] - 50.00% Assign to Team has key [PERSON_NAME] [PERSON_NAME]…" at bounding box center [477, 308] width 863 height 117
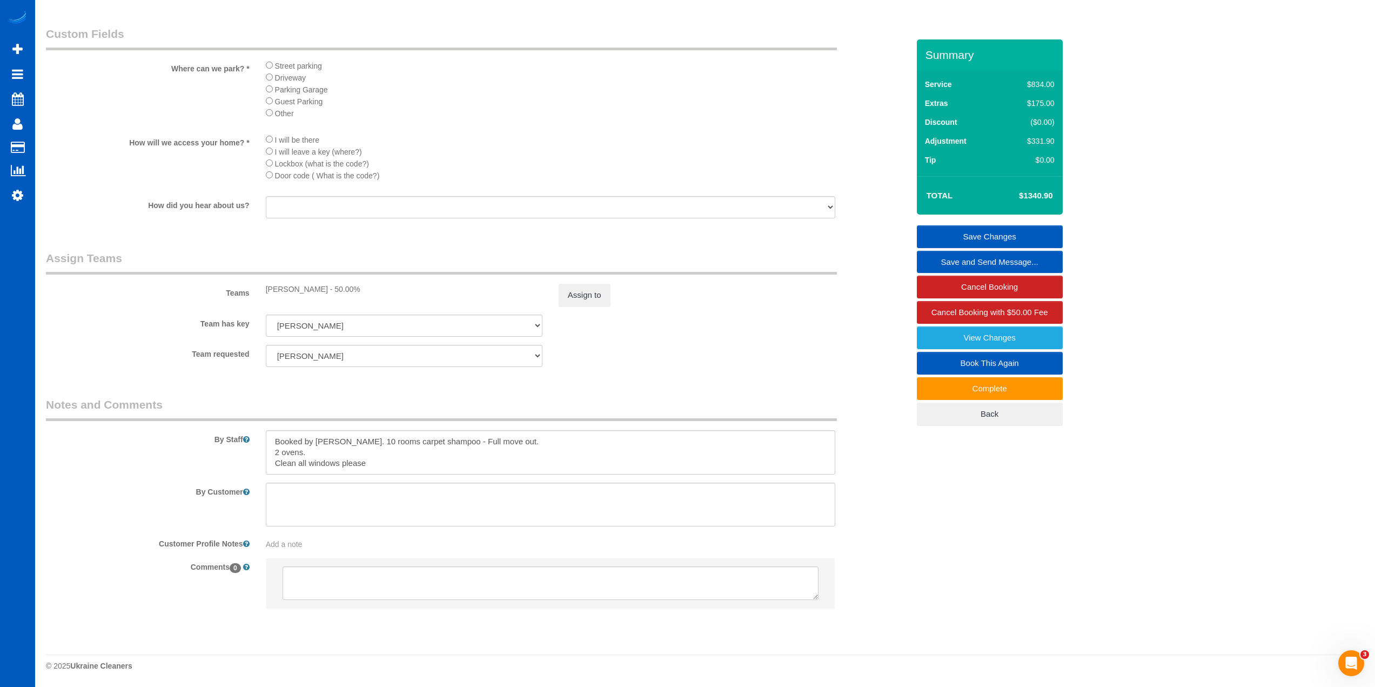
click at [681, 345] on div "Team requested [PERSON_NAME] [PERSON_NAME] Vikhliaieva [PERSON_NAME] [PERSON_NA…" at bounding box center [477, 356] width 879 height 22
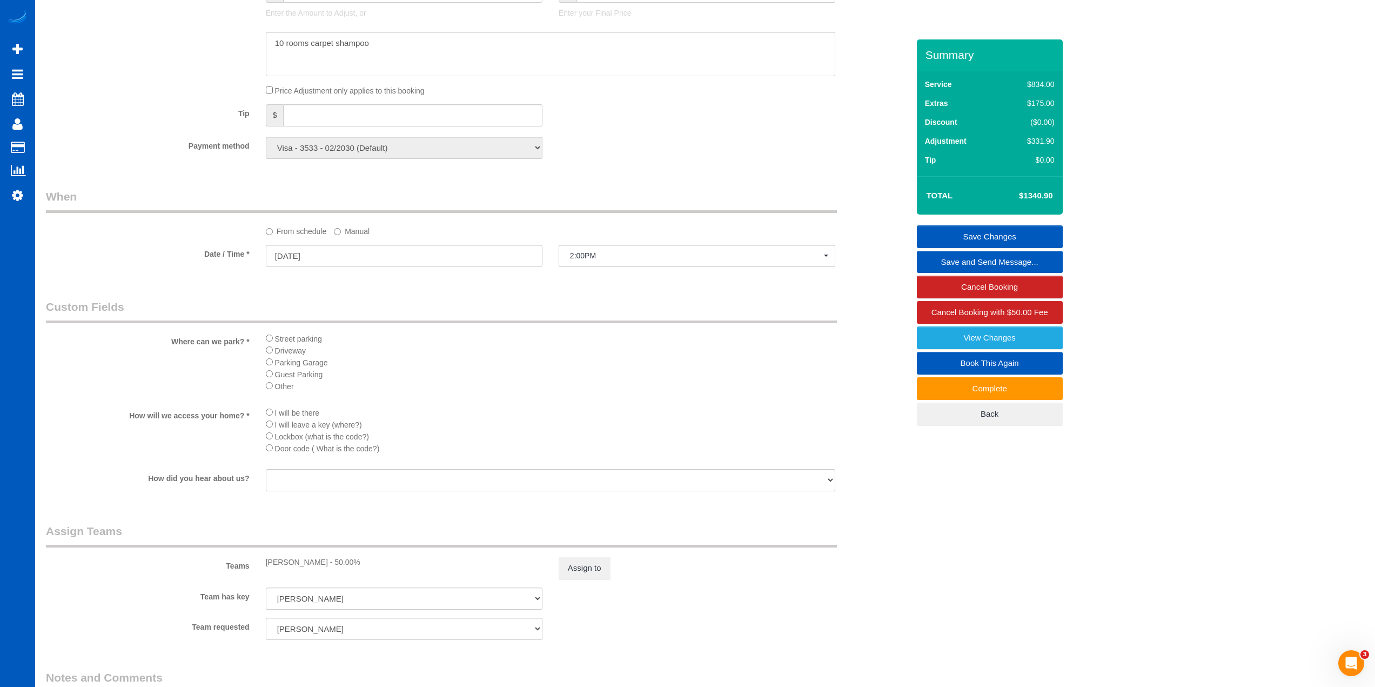
scroll to position [1047, 0]
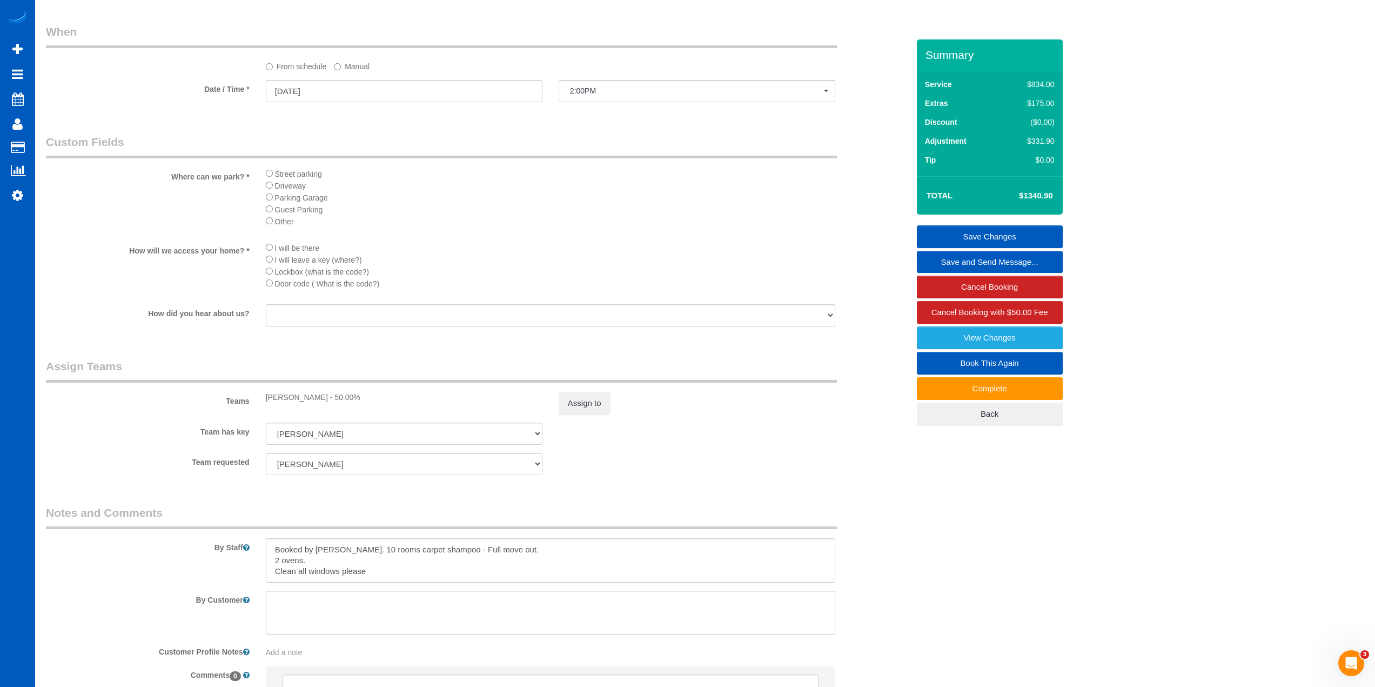
click at [666, 439] on div "Team has key [PERSON_NAME] [PERSON_NAME] Vikhliaieva [PERSON_NAME] [PERSON_NAME…" at bounding box center [477, 434] width 879 height 22
click at [671, 439] on div "Team has key [PERSON_NAME] [PERSON_NAME] Vikhliaieva [PERSON_NAME] [PERSON_NAME…" at bounding box center [477, 434] width 879 height 22
click at [695, 450] on sui-booking-teams "Teams [PERSON_NAME] - 50.00% Assign to Team has key [PERSON_NAME] [PERSON_NAME]…" at bounding box center [477, 416] width 863 height 117
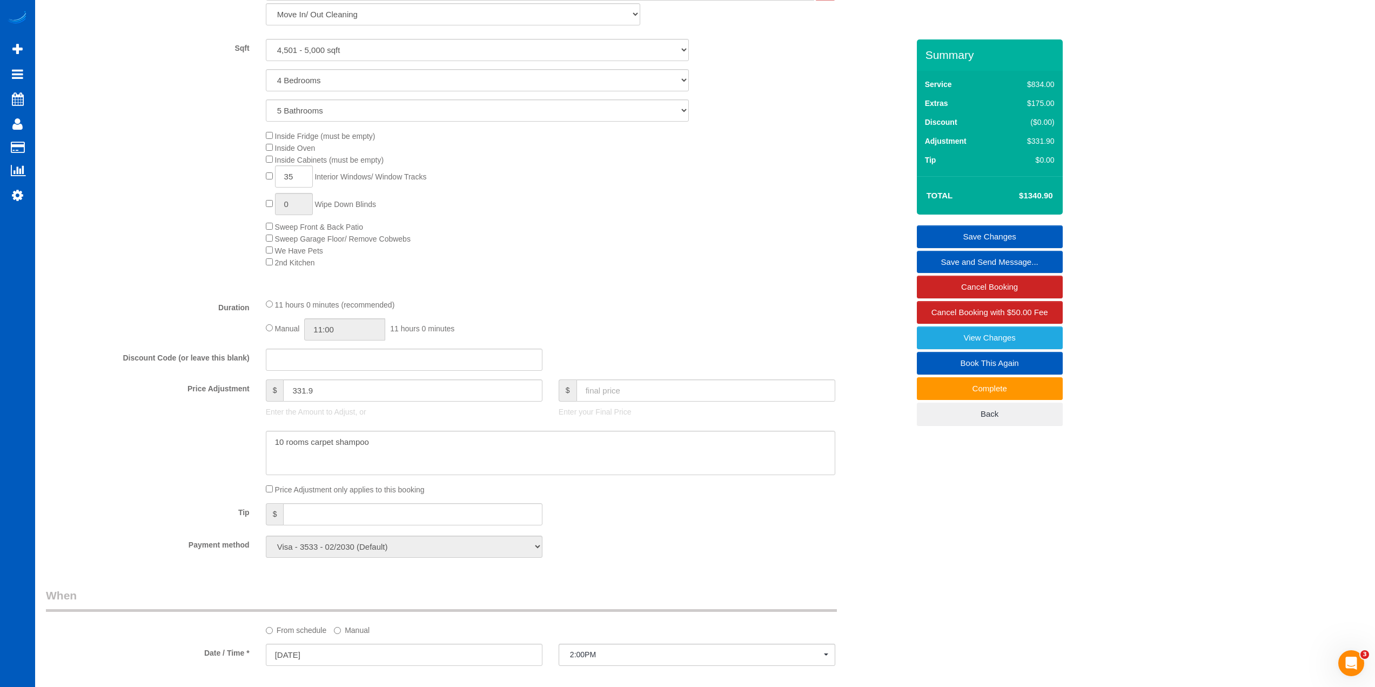
scroll to position [452, 0]
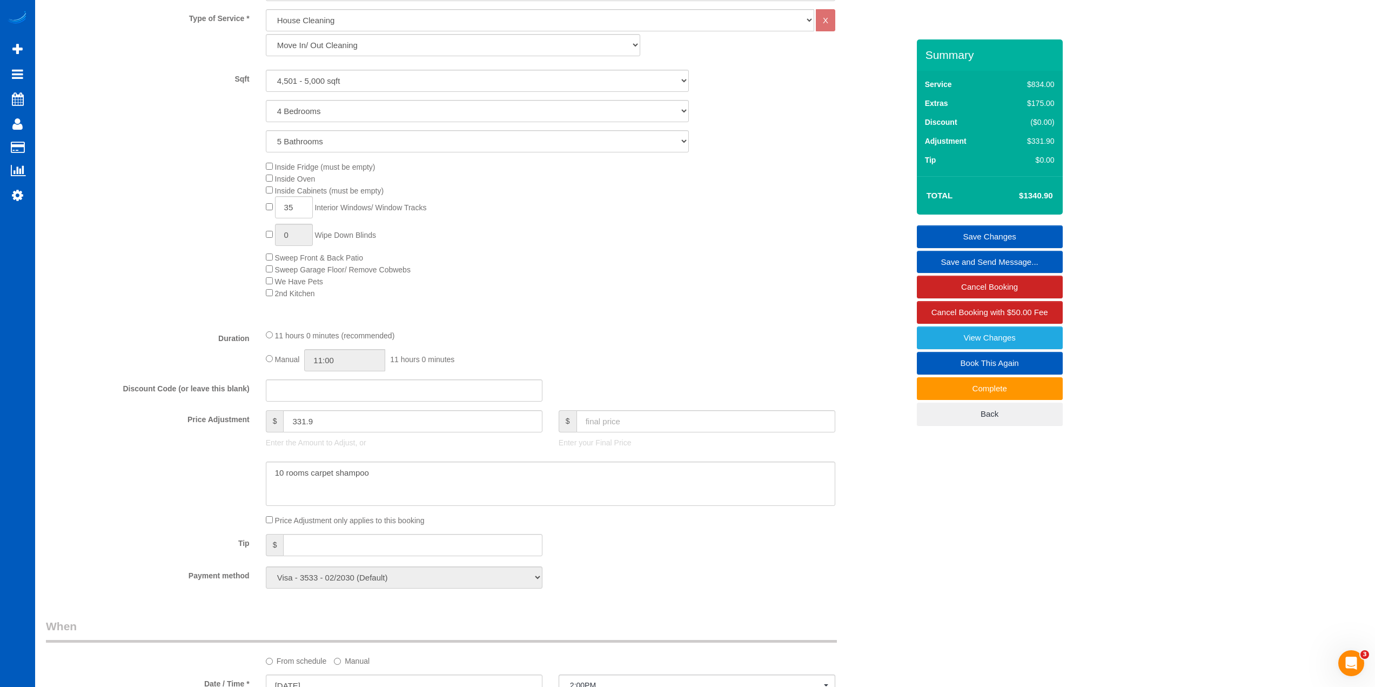
drag, startPoint x: 686, startPoint y: 299, endPoint x: 780, endPoint y: 355, distance: 109.3
click at [686, 299] on div "Type of Service * House Cleaning X Standard Cleaning Deep Cleaning Move In/ Out…" at bounding box center [477, 164] width 863 height 311
click at [705, 181] on div "Inside Fridge (must be empty) Inside Oven Inside Cabinets (must be empty) 35 In…" at bounding box center [587, 230] width 659 height 138
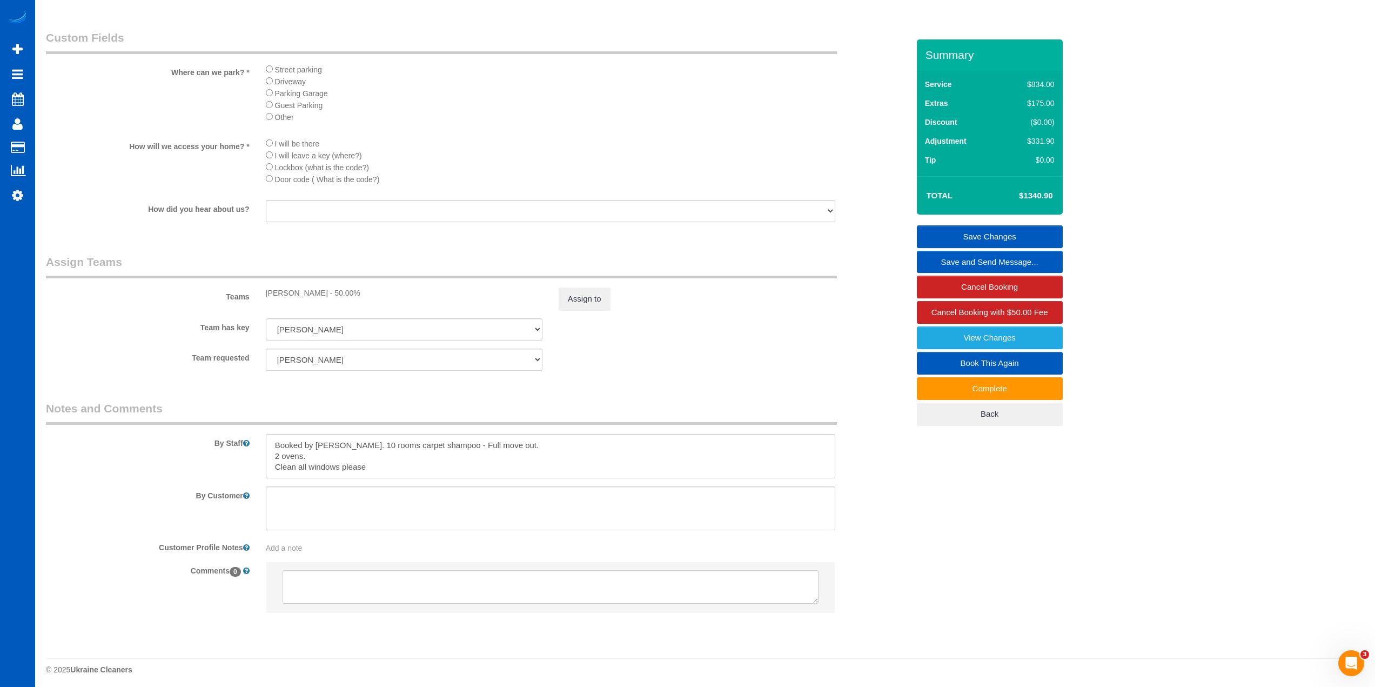
scroll to position [1155, 0]
click at [593, 286] on button "Assign to" at bounding box center [585, 295] width 52 height 23
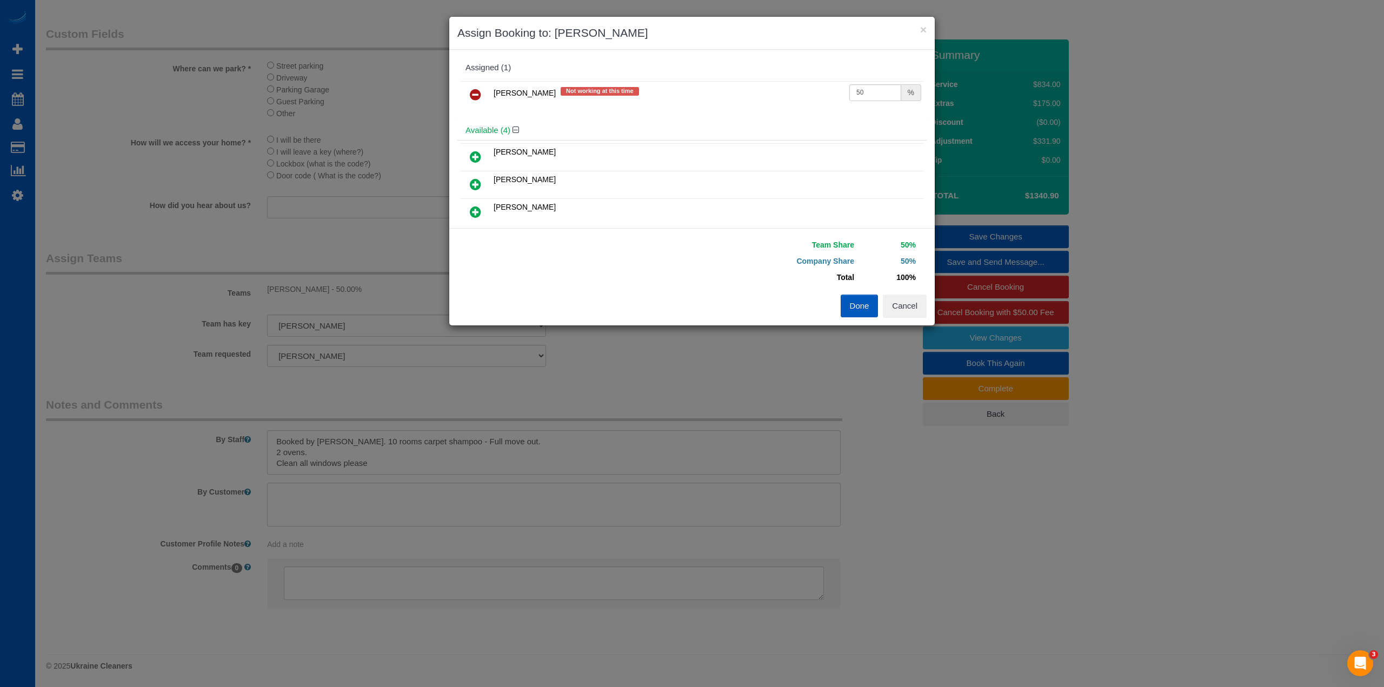
click at [923, 23] on div "× Assign Booking to: [PERSON_NAME]" at bounding box center [691, 33] width 485 height 33
click at [920, 30] on button "×" at bounding box center [923, 29] width 6 height 11
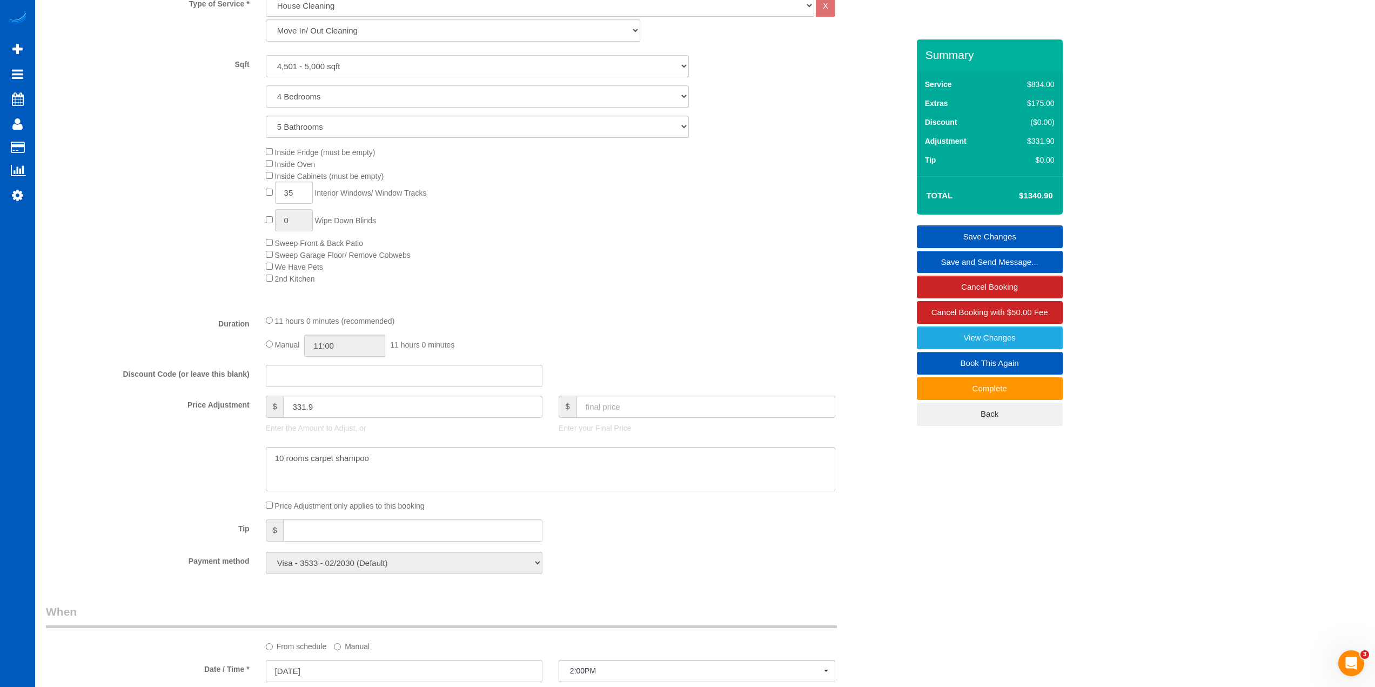
scroll to position [452, 0]
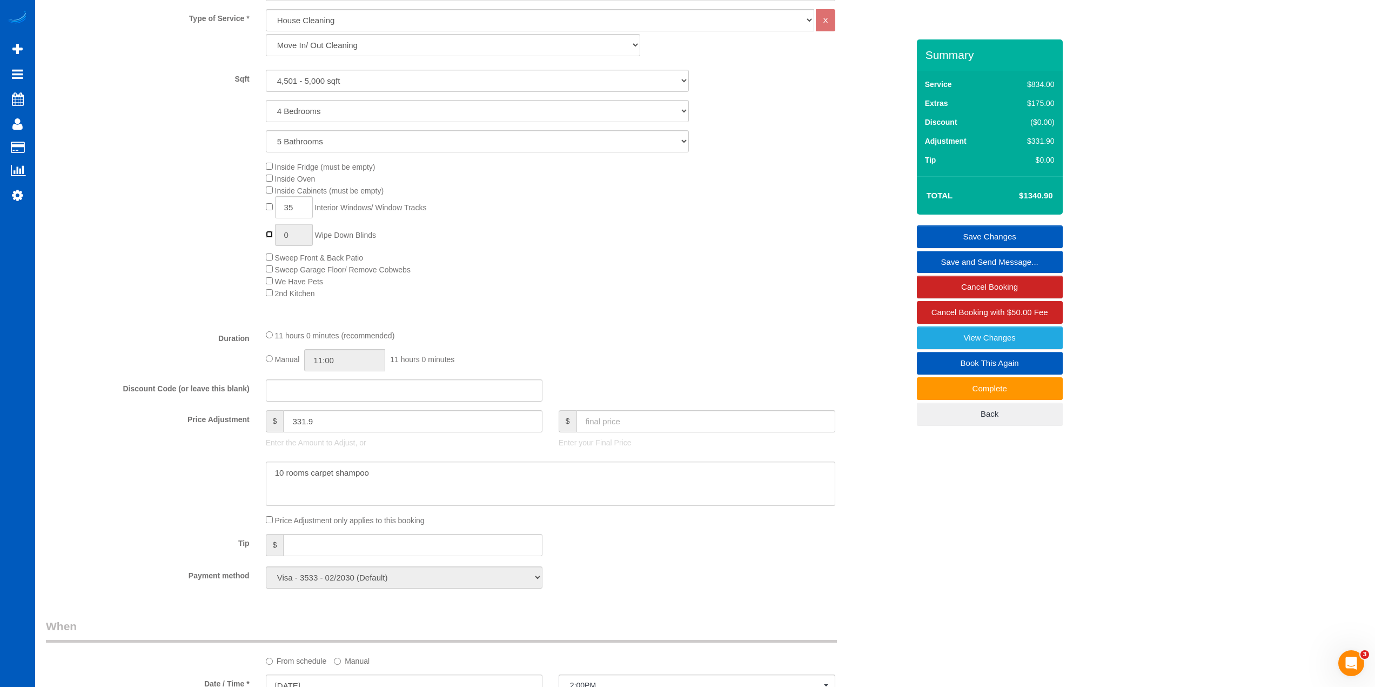
type input "1"
select select "spot14"
click at [266, 235] on span "1 Wipe Down Blinds" at bounding box center [321, 235] width 110 height 9
type input "30"
click at [670, 297] on div "Inside Fridge (must be empty) Inside Oven Inside Cabinets (must be empty) 35 In…" at bounding box center [587, 230] width 659 height 138
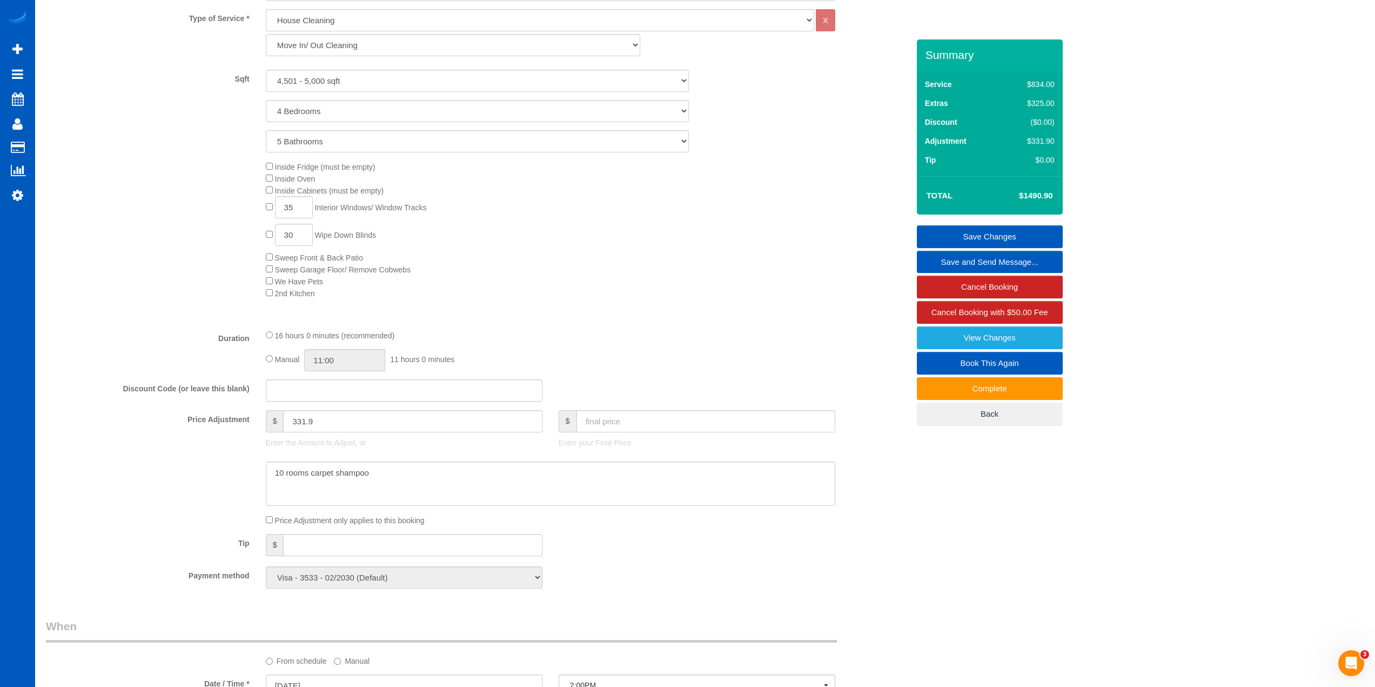
select select "spot22"
click at [658, 347] on div "16 hours 0 minutes (recommended) Manual 11:00 11 hours 0 minutes" at bounding box center [551, 350] width 586 height 42
click at [979, 234] on link "Save Changes" at bounding box center [990, 236] width 146 height 23
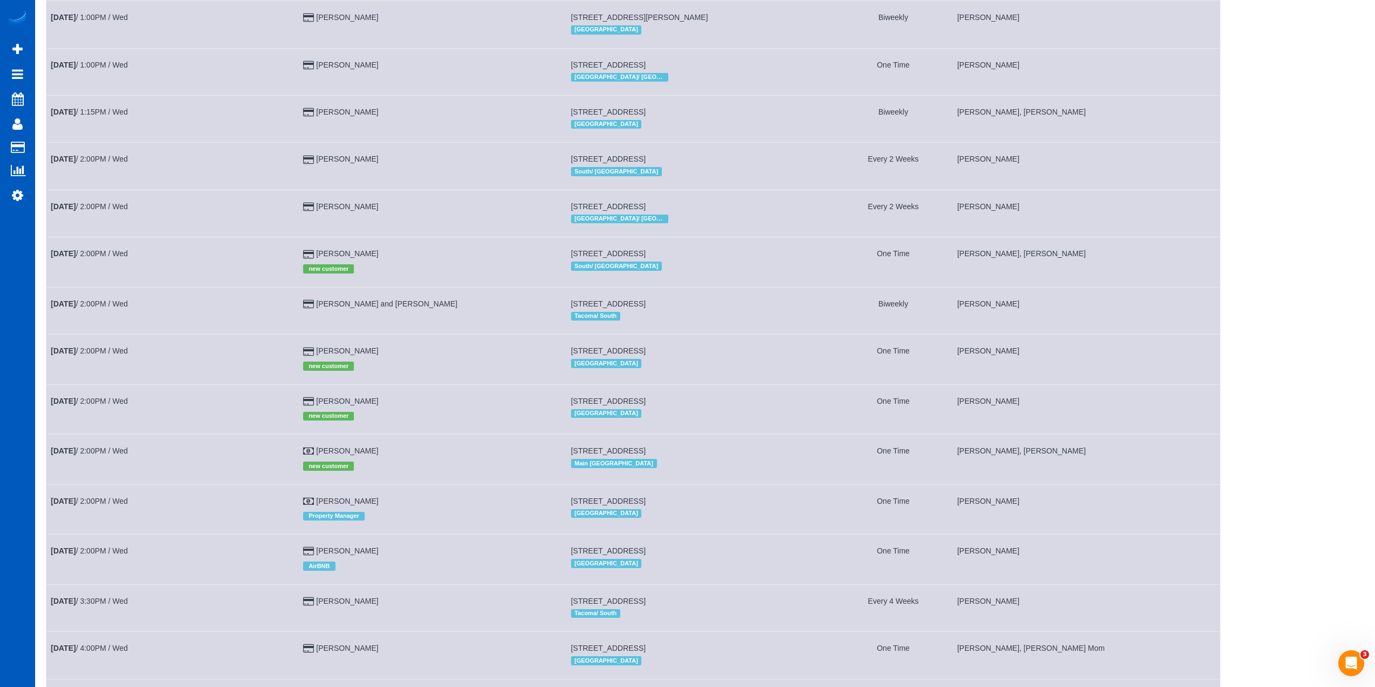
scroll to position [1635, 0]
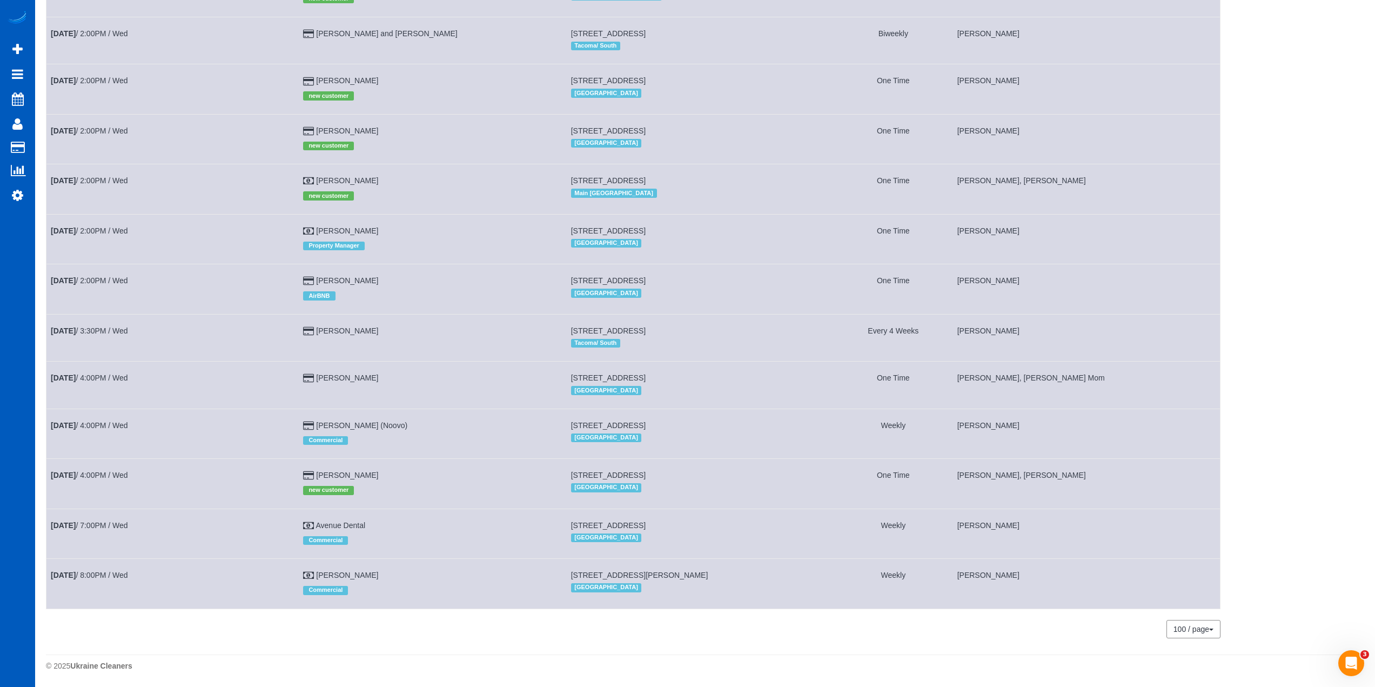
click at [1193, 258] on td "[PERSON_NAME]" at bounding box center [1087, 239] width 268 height 50
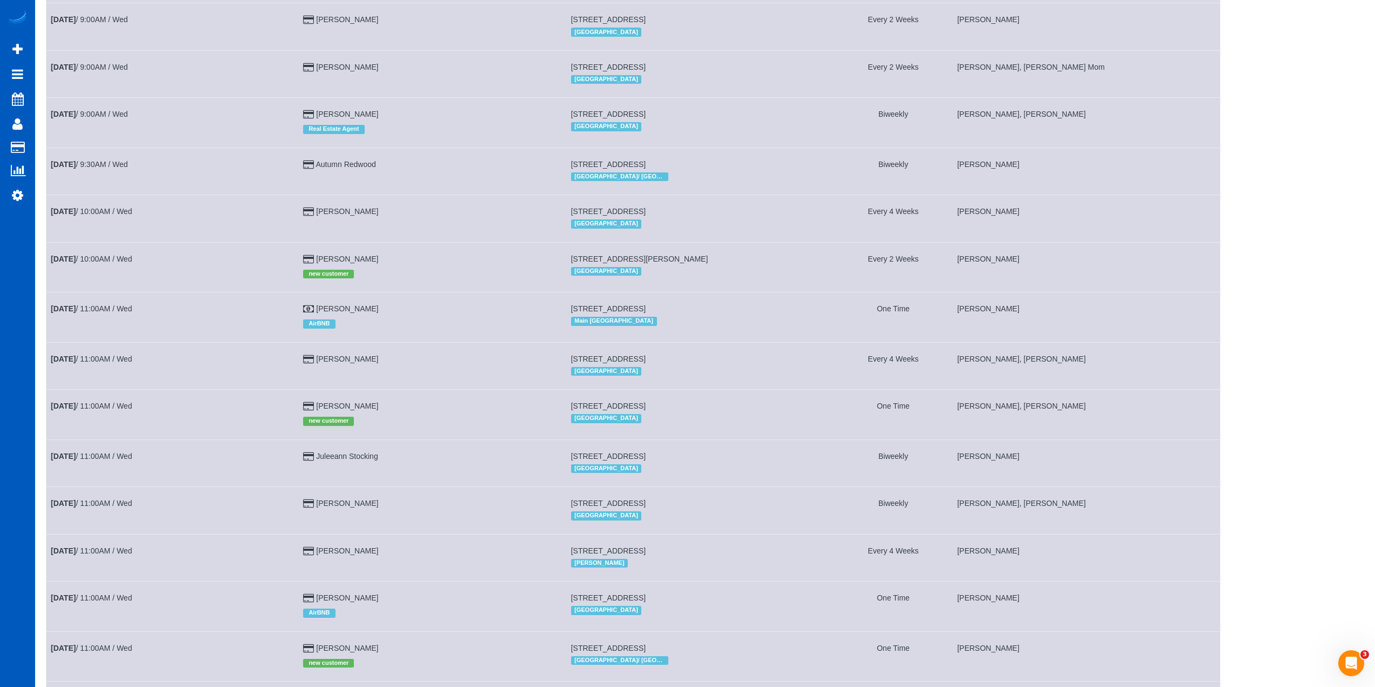
scroll to position [284, 0]
